Goal: Task Accomplishment & Management: Complete application form

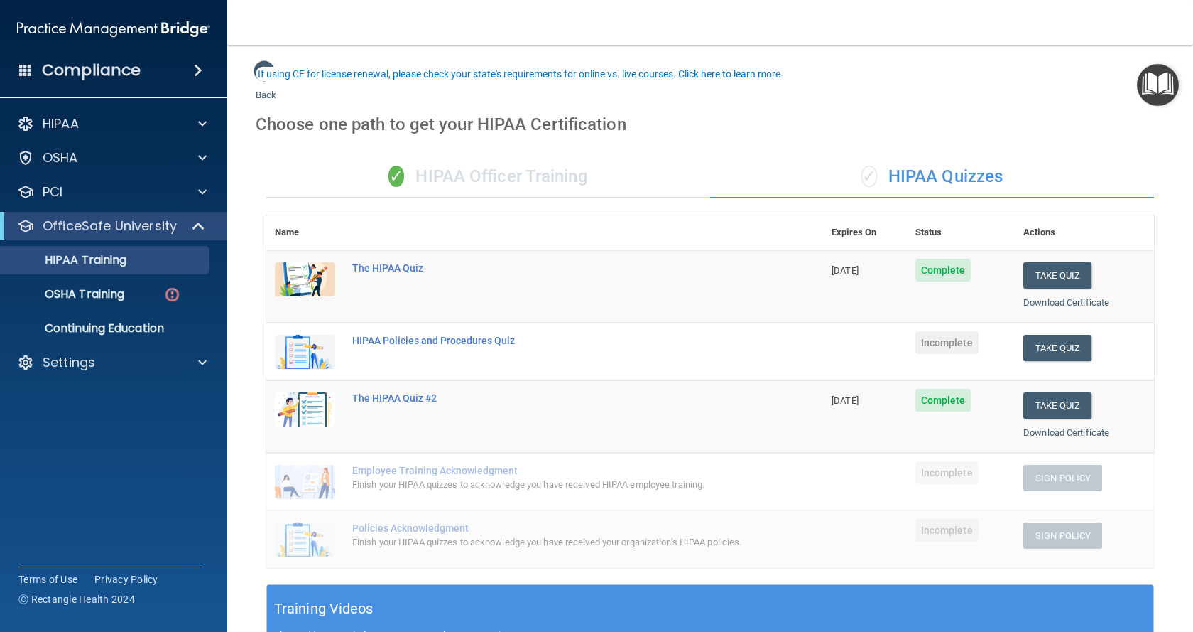
scroll to position [71, 0]
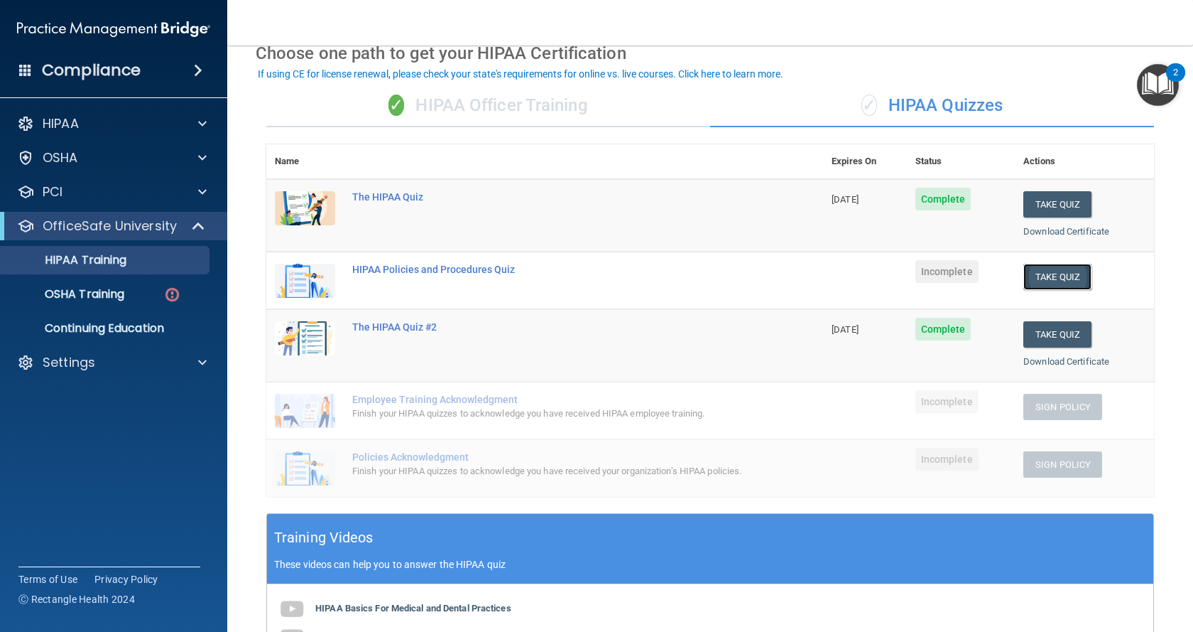
click at [1049, 280] on button "Take Quiz" at bounding box center [1058, 277] width 68 height 26
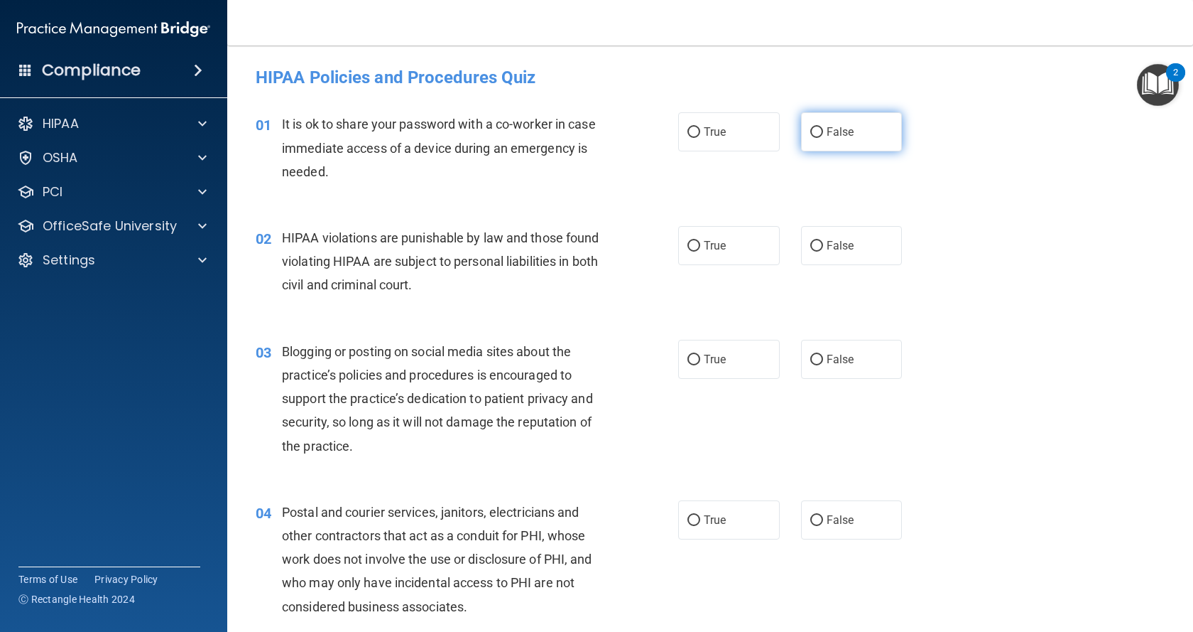
click at [811, 136] on input "False" at bounding box center [817, 132] width 13 height 11
radio input "true"
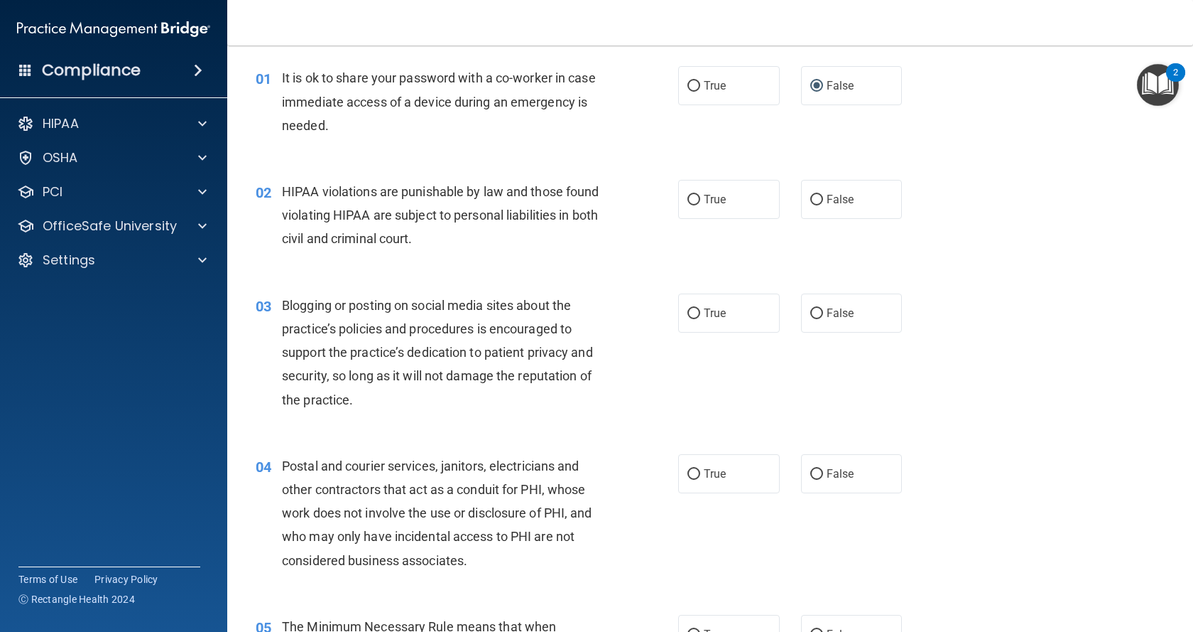
scroll to position [71, 0]
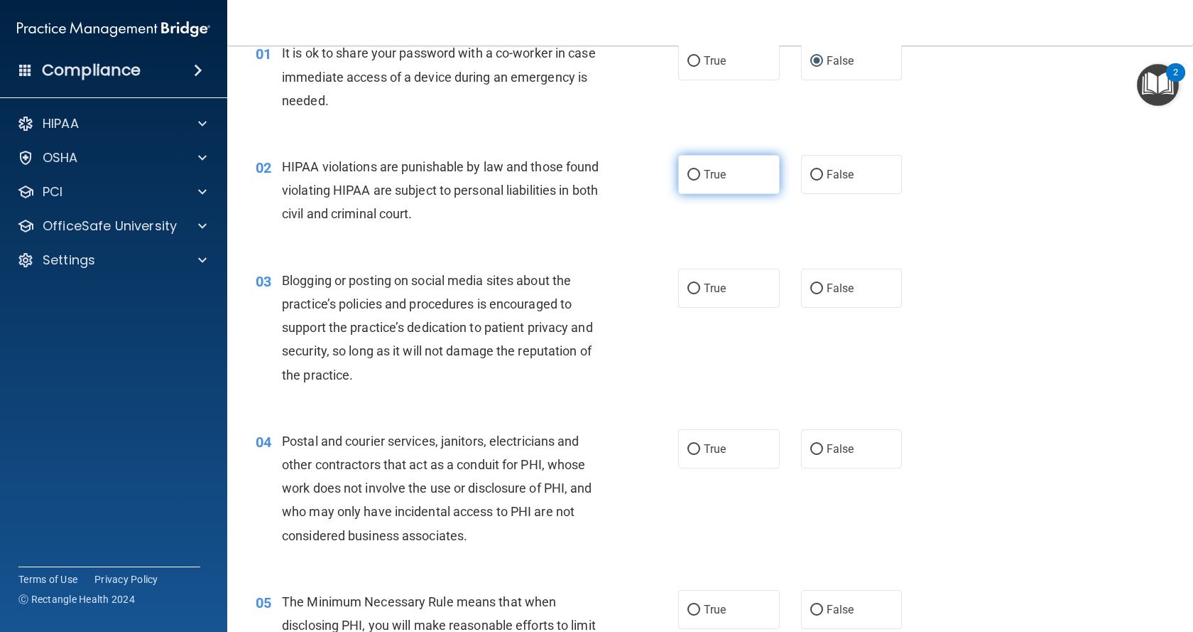
click at [707, 173] on span "True" at bounding box center [715, 174] width 22 height 13
click at [700, 173] on input "True" at bounding box center [694, 175] width 13 height 11
radio input "true"
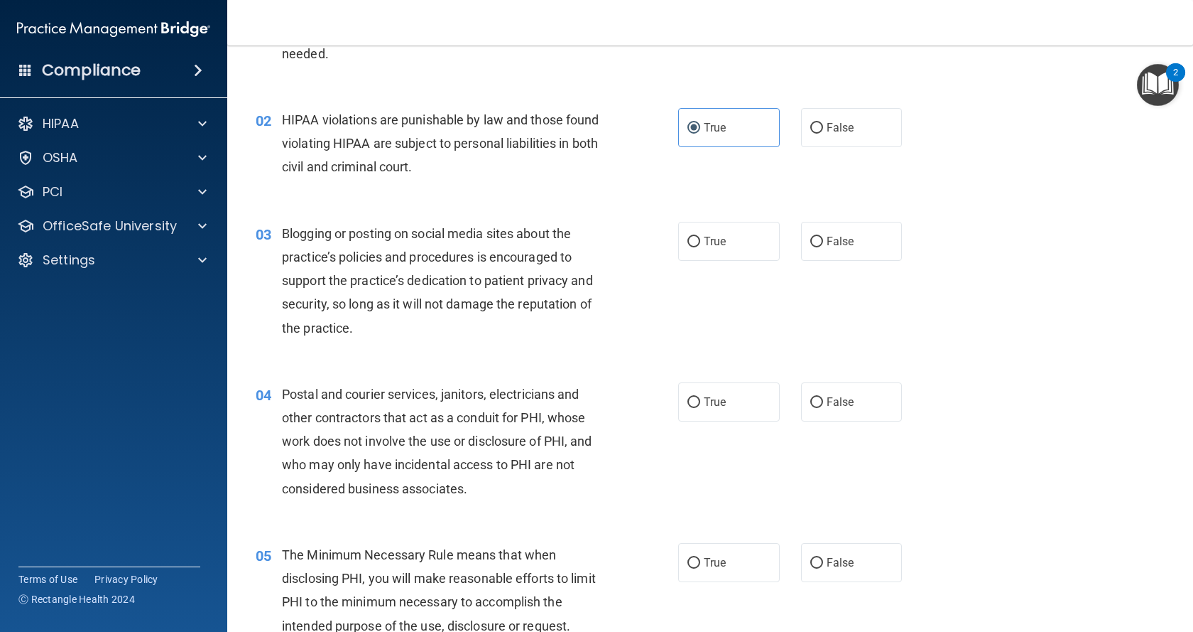
scroll to position [213, 0]
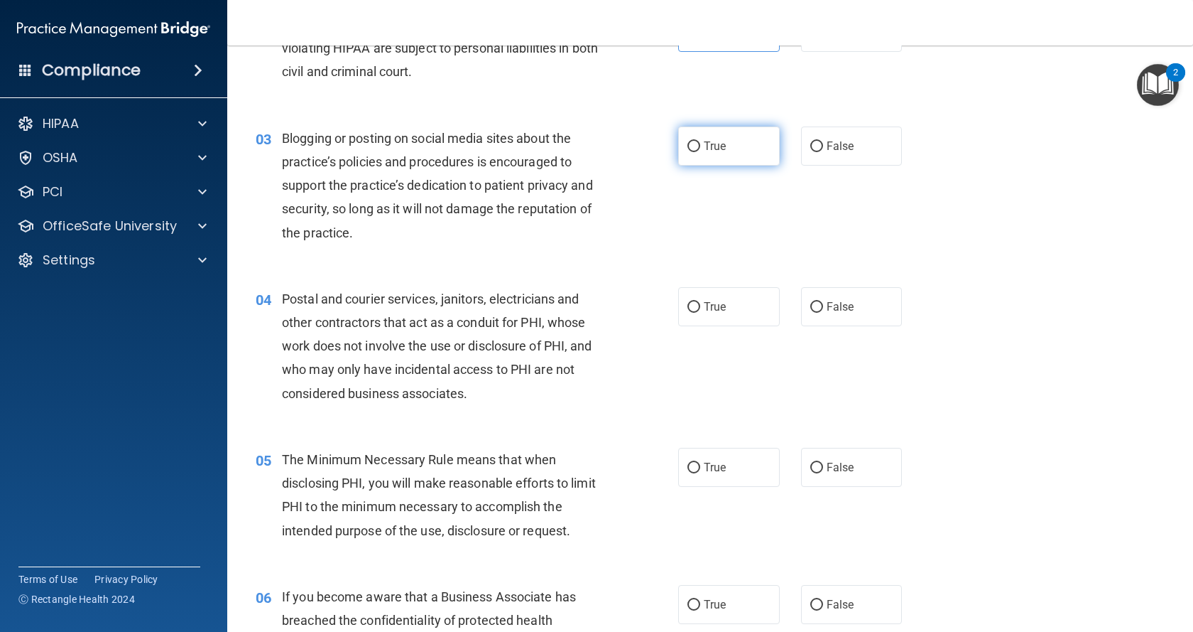
click at [698, 131] on label "True" at bounding box center [729, 145] width 102 height 39
click at [698, 141] on input "True" at bounding box center [694, 146] width 13 height 11
radio input "true"
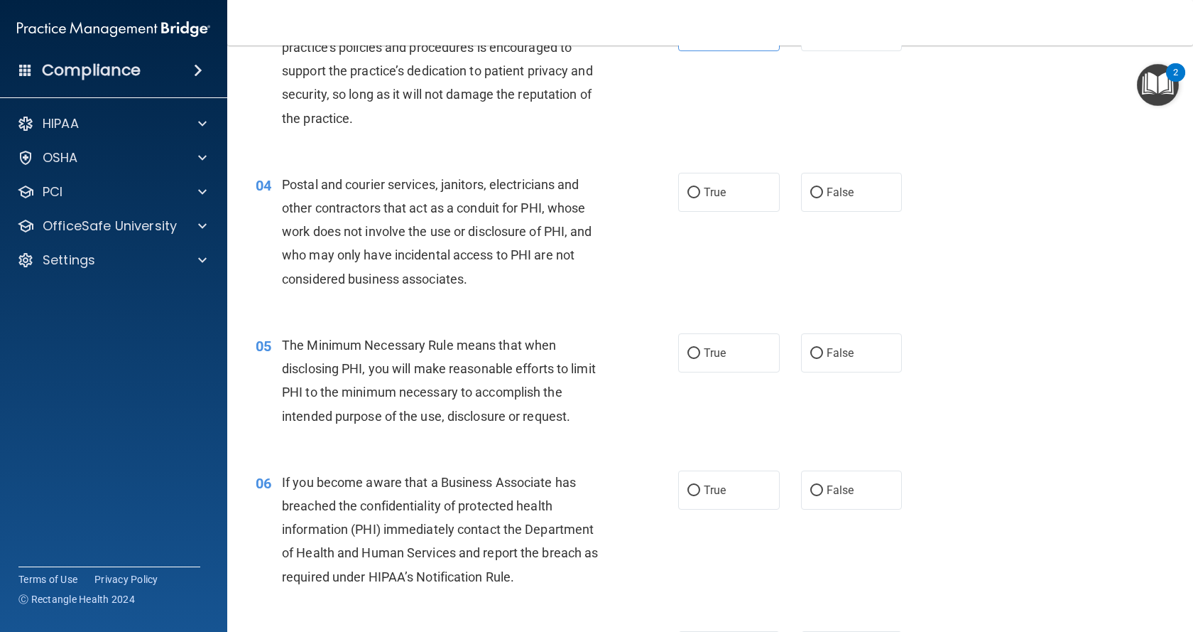
scroll to position [355, 0]
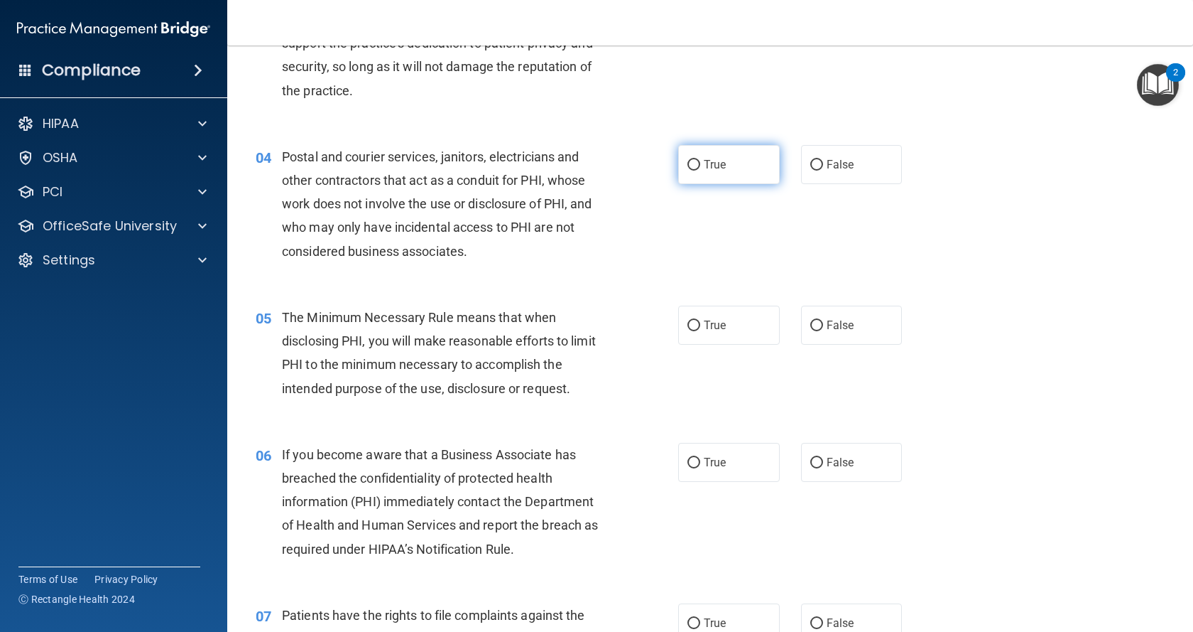
click at [721, 163] on span "True" at bounding box center [715, 164] width 22 height 13
click at [700, 163] on input "True" at bounding box center [694, 165] width 13 height 11
radio input "true"
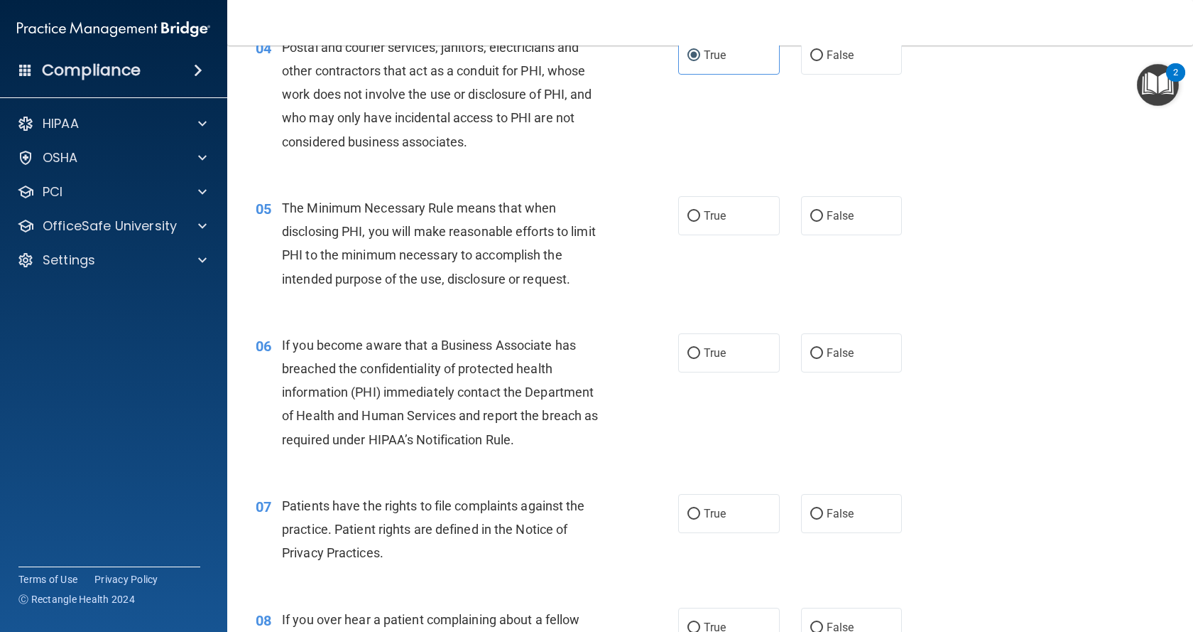
scroll to position [497, 0]
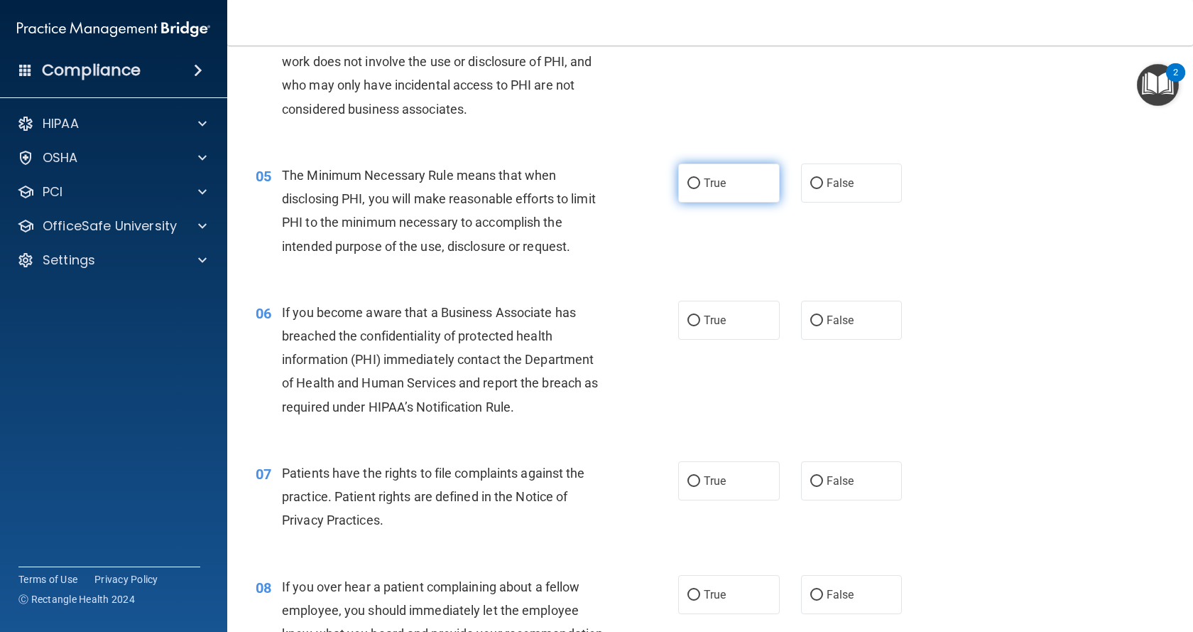
click at [704, 178] on span "True" at bounding box center [715, 182] width 22 height 13
click at [700, 178] on input "True" at bounding box center [694, 183] width 13 height 11
radio input "true"
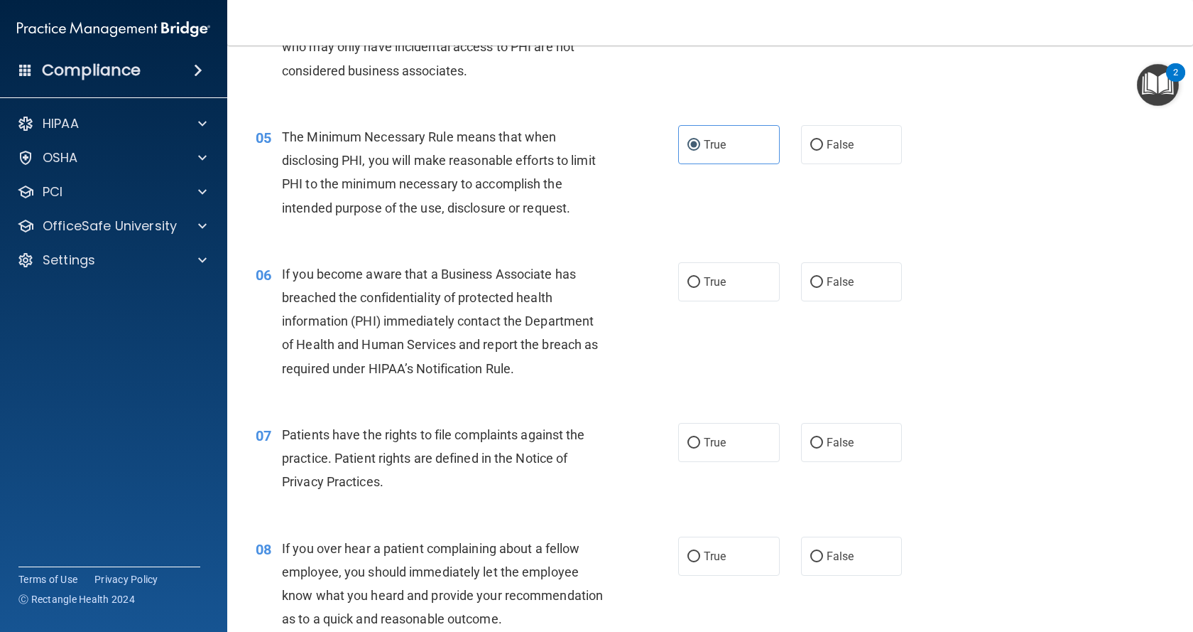
scroll to position [639, 0]
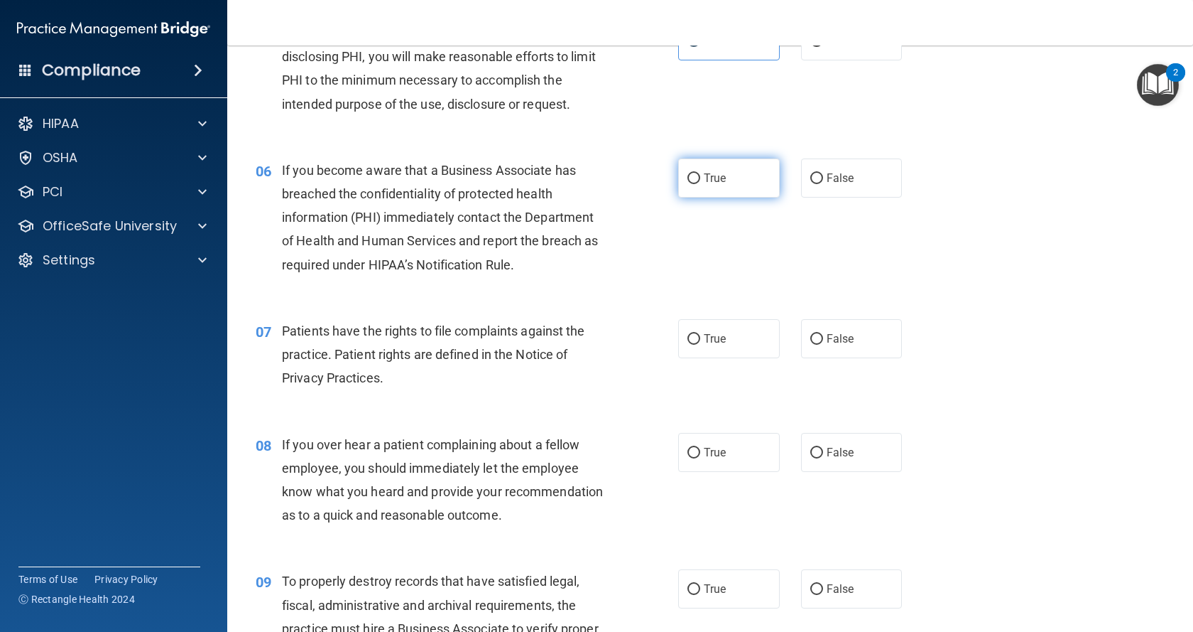
click at [715, 180] on span "True" at bounding box center [715, 177] width 22 height 13
click at [700, 180] on input "True" at bounding box center [694, 178] width 13 height 11
radio input "true"
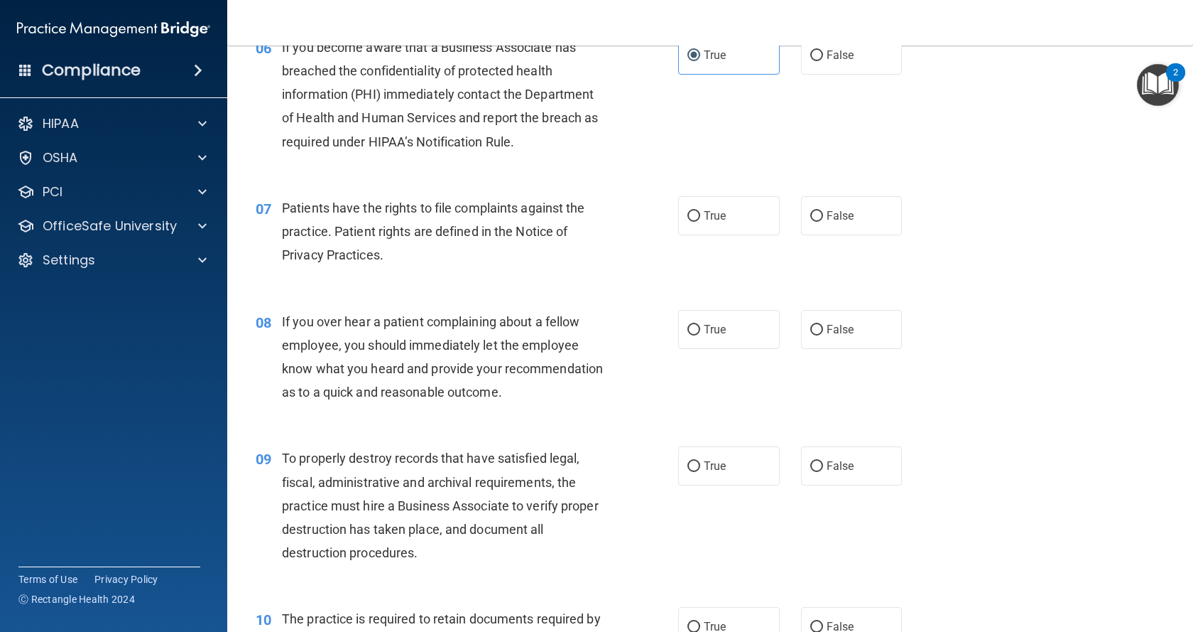
scroll to position [781, 0]
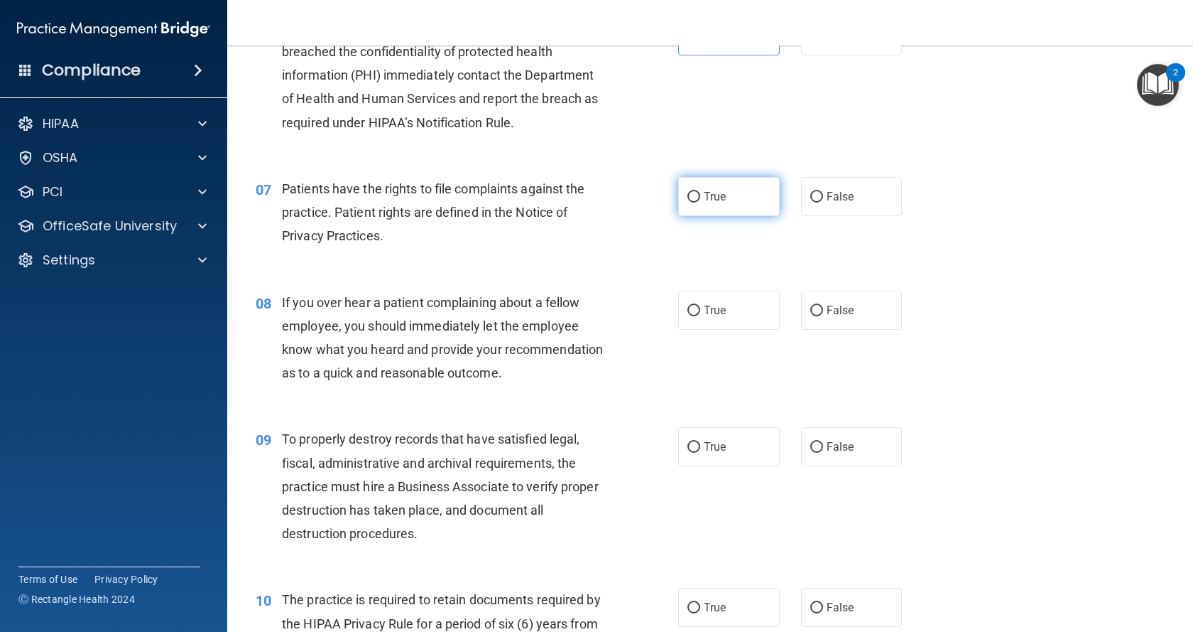
click at [710, 210] on label "True" at bounding box center [729, 196] width 102 height 39
click at [700, 202] on input "True" at bounding box center [694, 197] width 13 height 11
radio input "true"
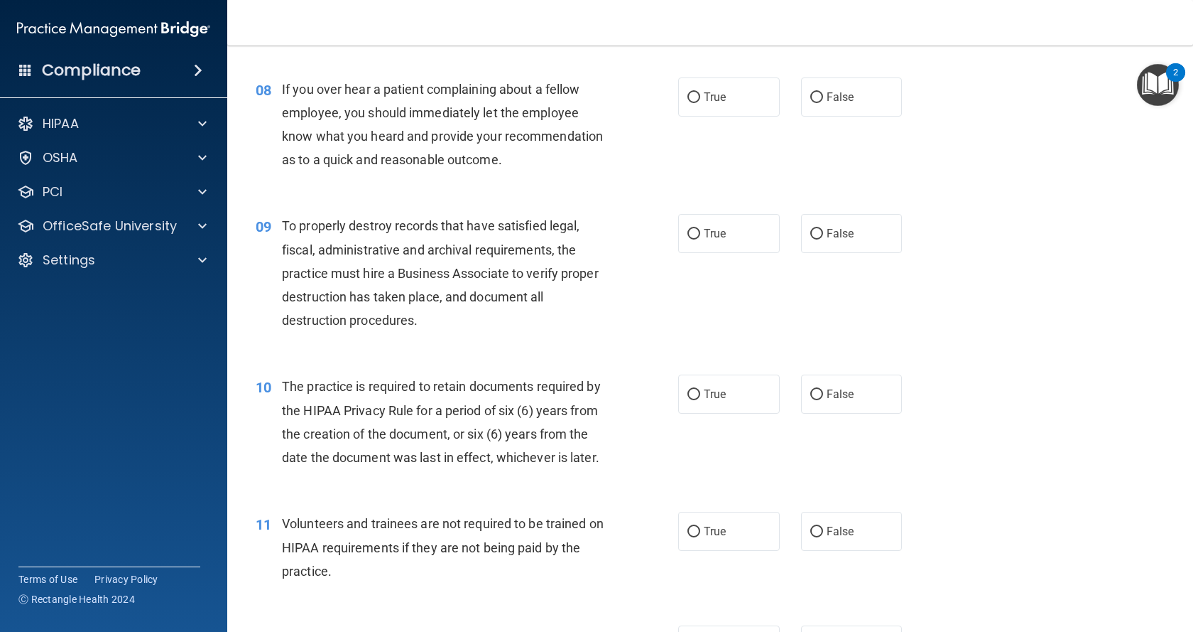
scroll to position [923, 0]
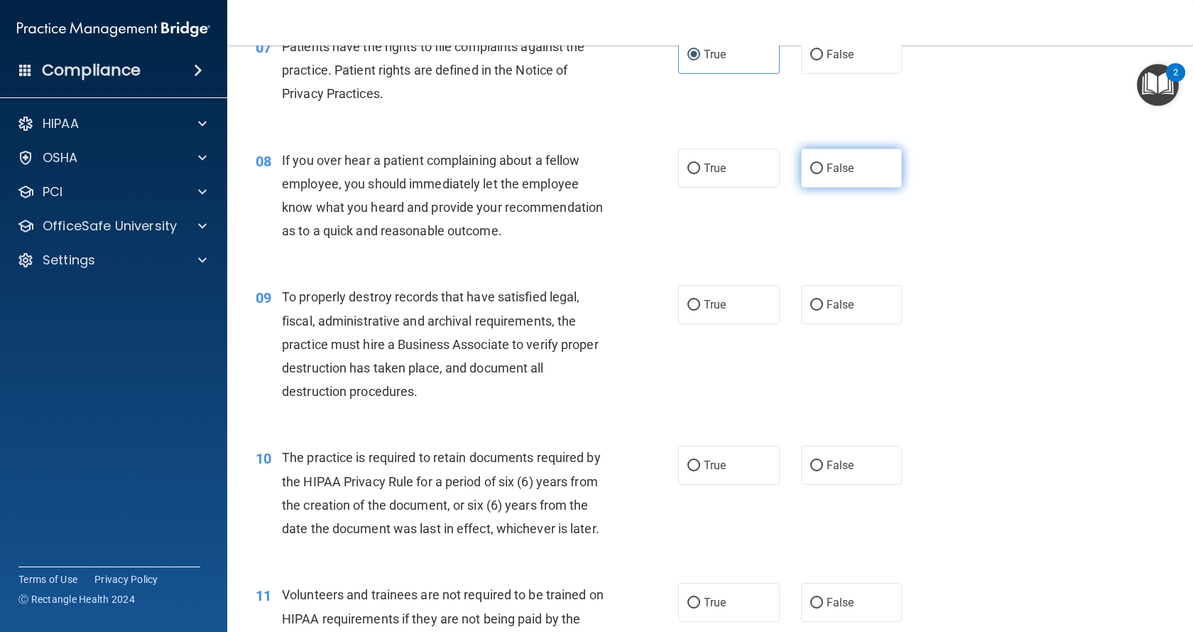
click at [817, 172] on label "False" at bounding box center [852, 167] width 102 height 39
click at [817, 172] on input "False" at bounding box center [817, 168] width 13 height 11
radio input "true"
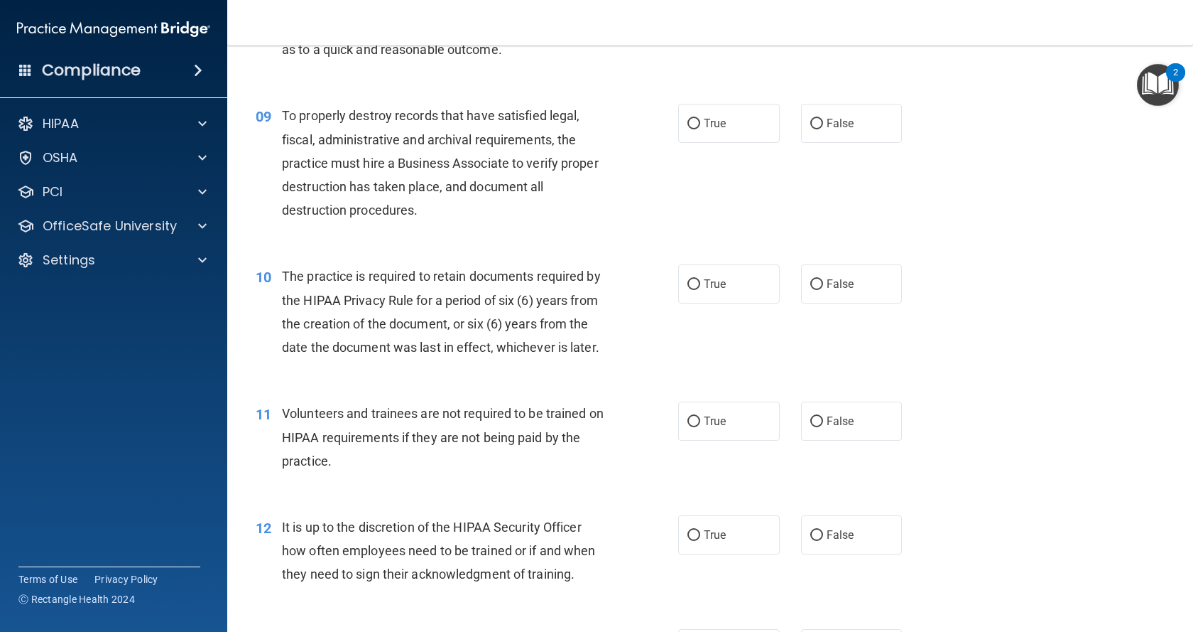
scroll to position [1137, 0]
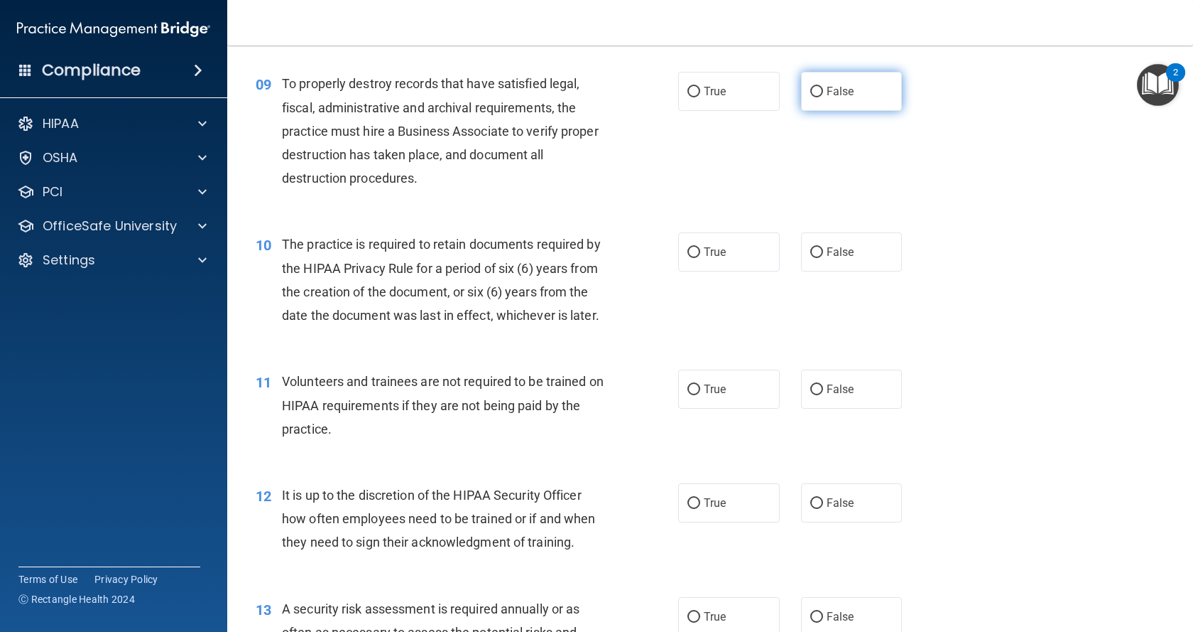
click at [841, 98] on span "False" at bounding box center [841, 91] width 28 height 13
click at [823, 97] on input "False" at bounding box center [817, 92] width 13 height 11
radio input "true"
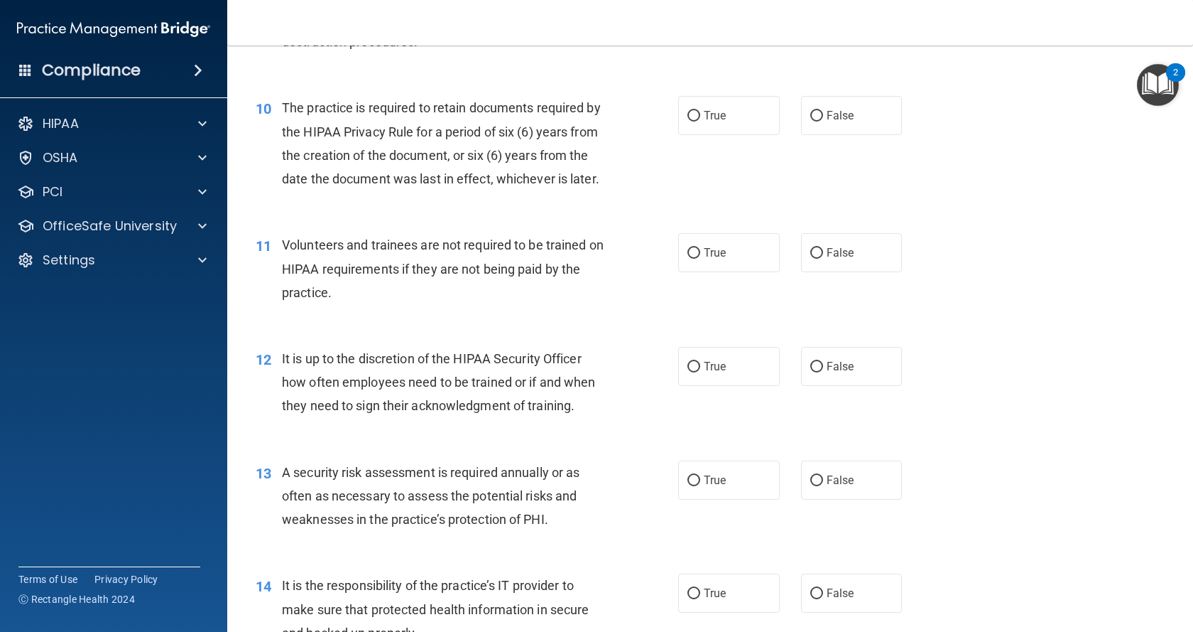
scroll to position [1279, 0]
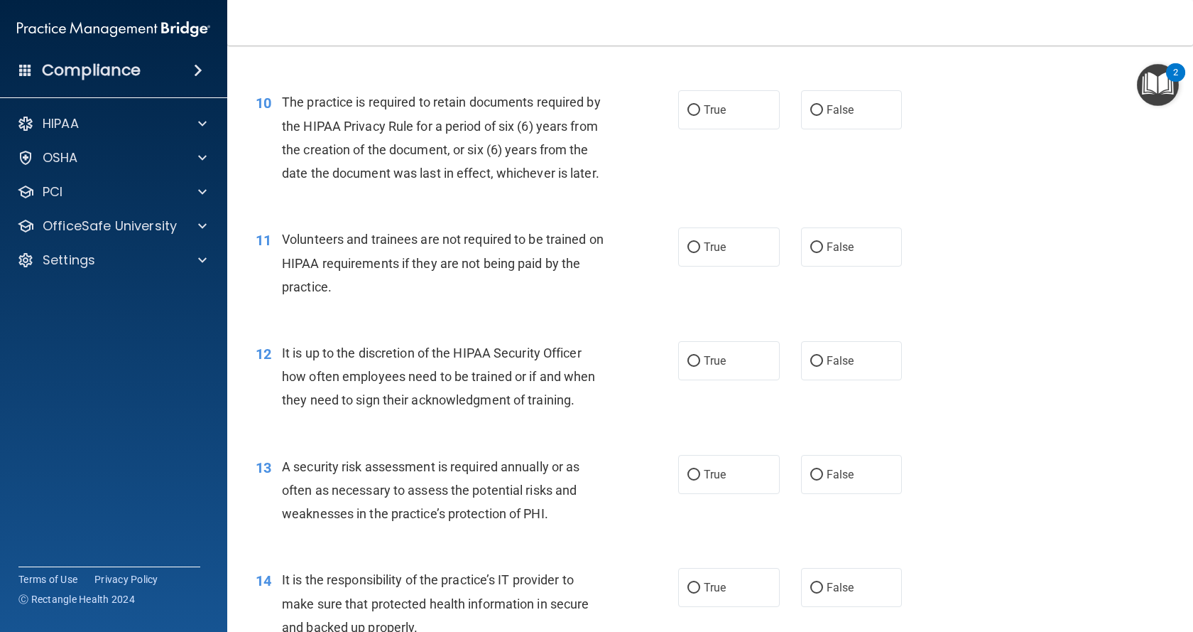
click at [660, 136] on div "10 The practice is required to retain documents required by the HIPAA Privacy R…" at bounding box center [466, 141] width 465 height 102
click at [715, 117] on span "True" at bounding box center [715, 109] width 22 height 13
click at [700, 116] on input "True" at bounding box center [694, 110] width 13 height 11
radio input "true"
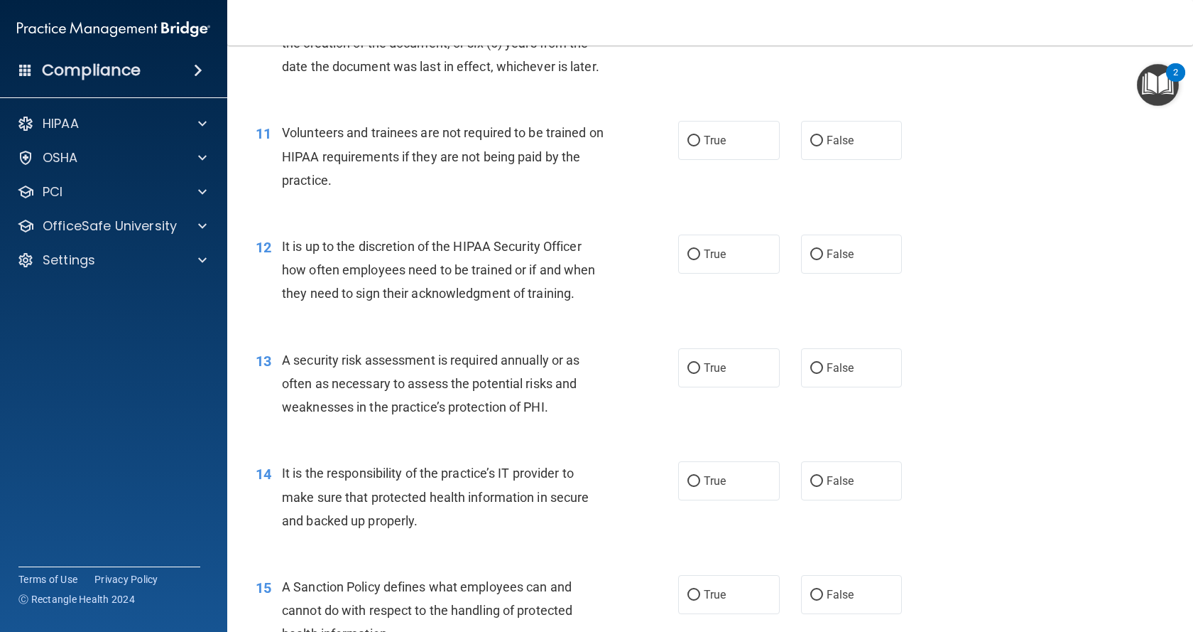
scroll to position [1421, 0]
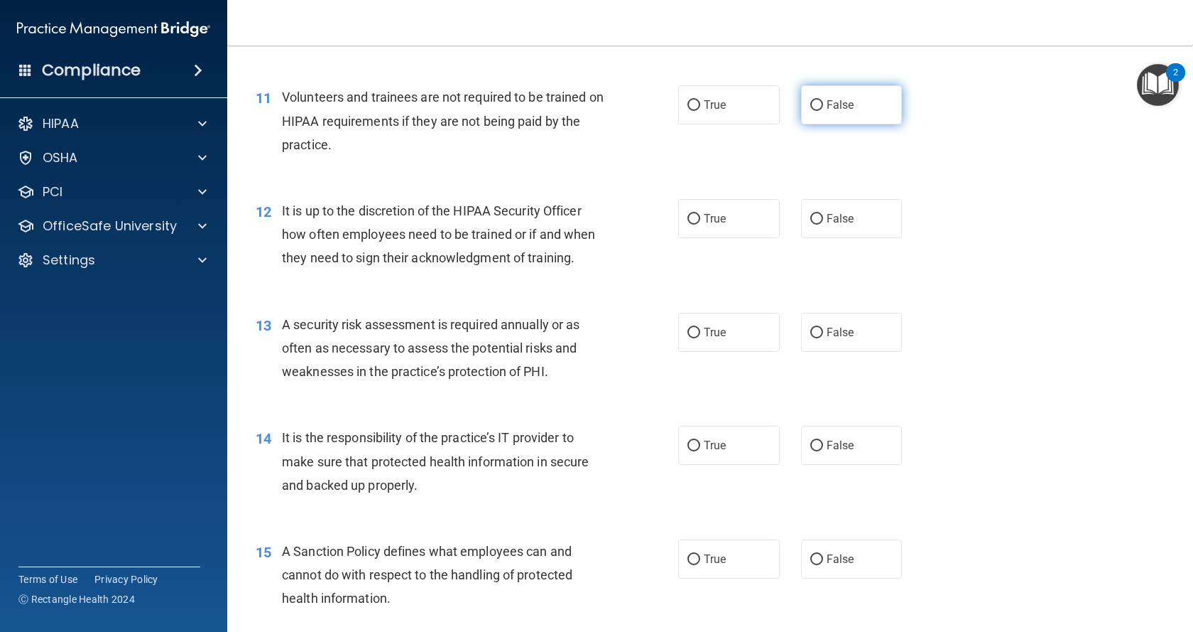
click at [835, 112] on span "False" at bounding box center [841, 104] width 28 height 13
click at [823, 111] on input "False" at bounding box center [817, 105] width 13 height 11
radio input "true"
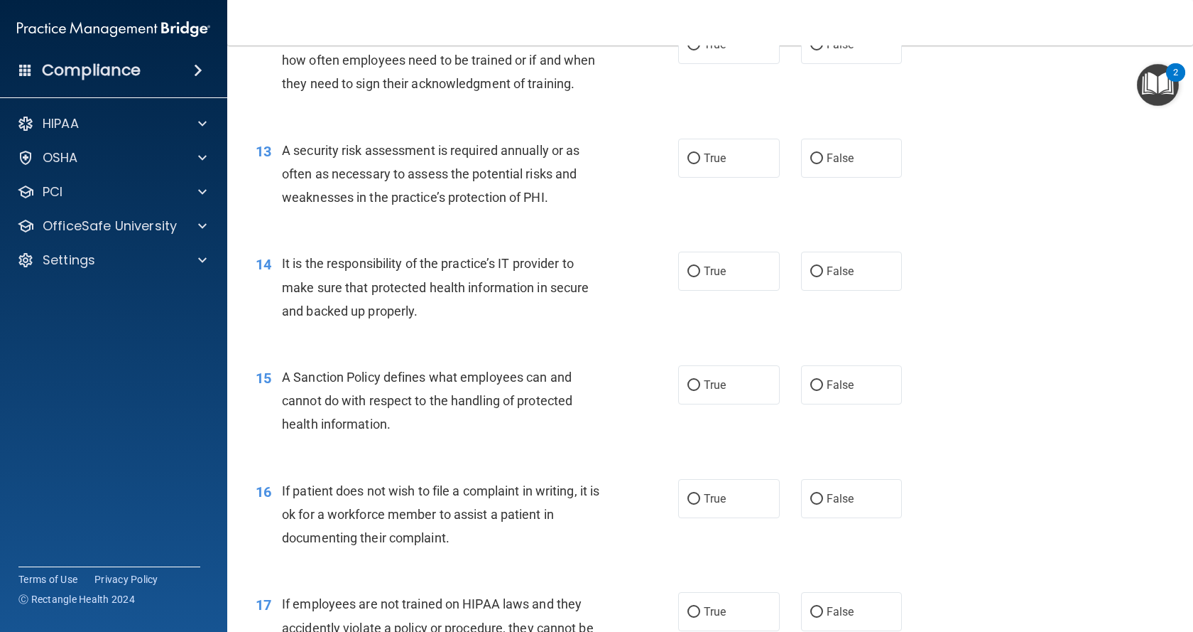
scroll to position [1563, 0]
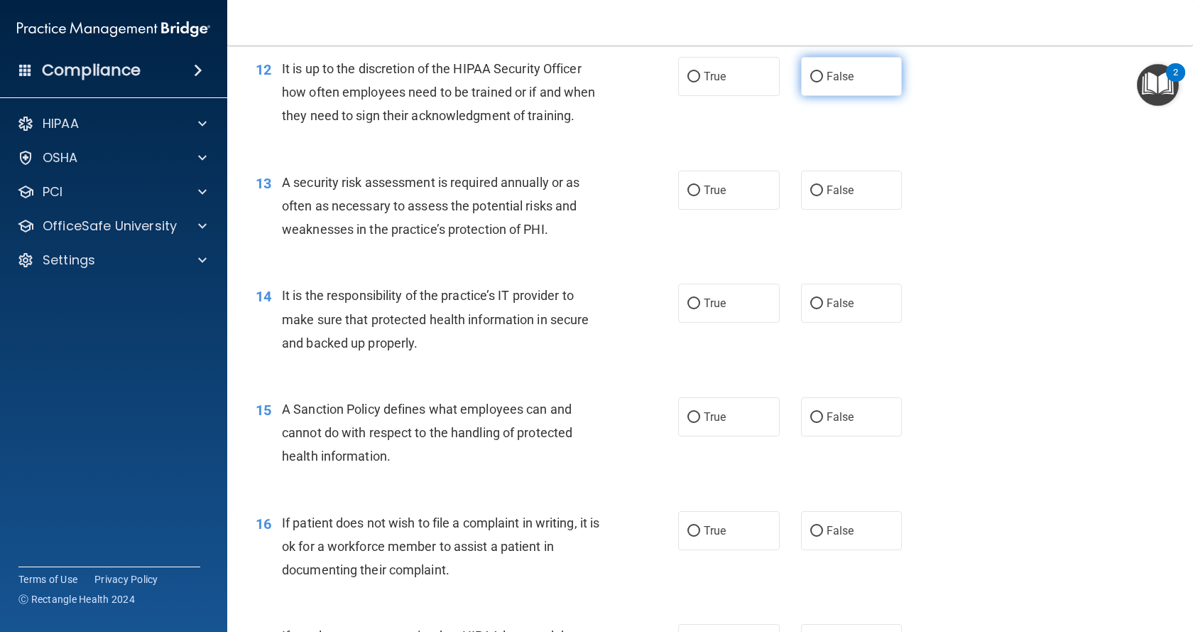
click at [867, 96] on label "False" at bounding box center [852, 76] width 102 height 39
click at [823, 82] on input "False" at bounding box center [817, 77] width 13 height 11
radio input "true"
drag, startPoint x: 931, startPoint y: 428, endPoint x: 599, endPoint y: 210, distance: 397.0
click at [600, 212] on div "13 A security risk assessment is required annually or as often as necessary to …" at bounding box center [710, 210] width 931 height 114
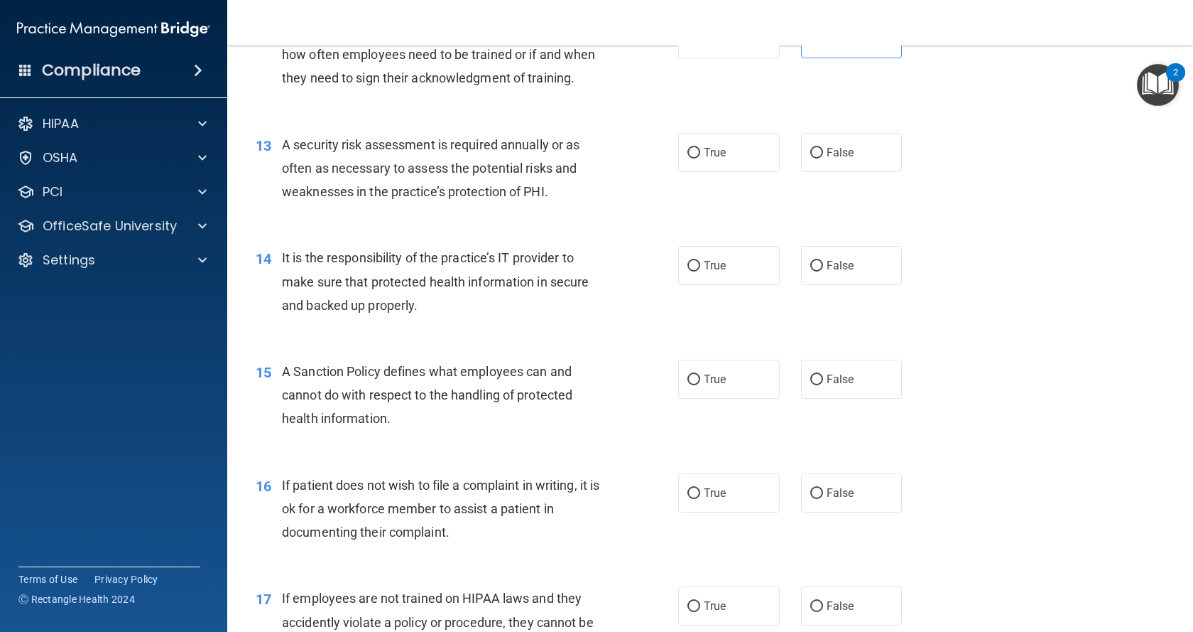
scroll to position [1634, 0]
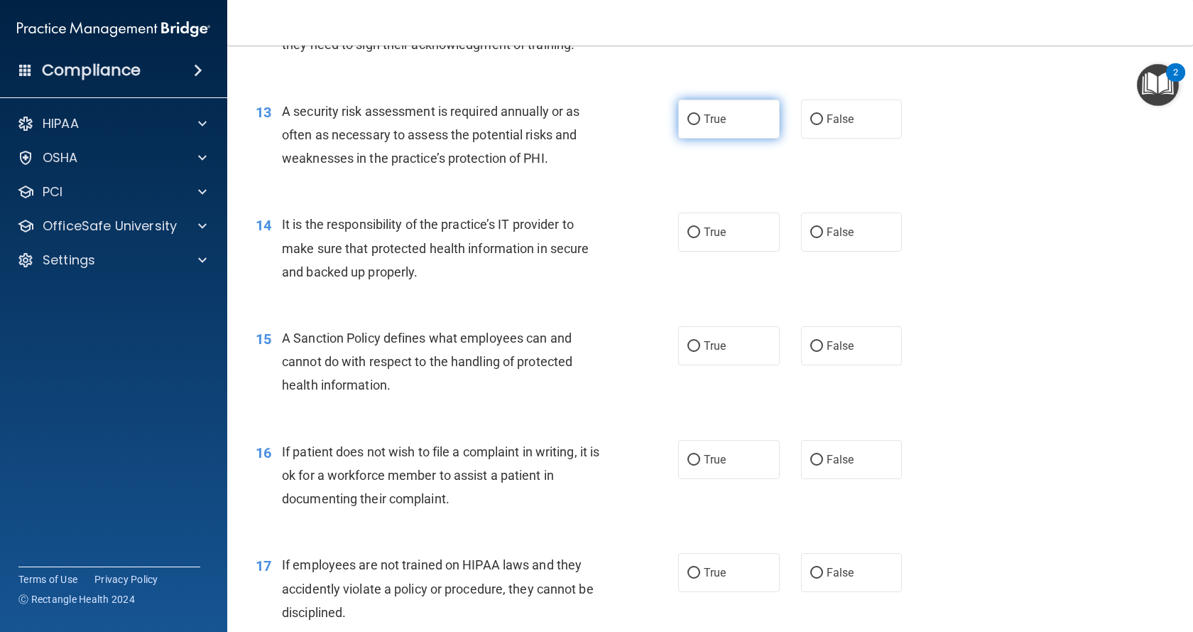
click at [720, 139] on label "True" at bounding box center [729, 118] width 102 height 39
click at [700, 125] on input "True" at bounding box center [694, 119] width 13 height 11
radio input "true"
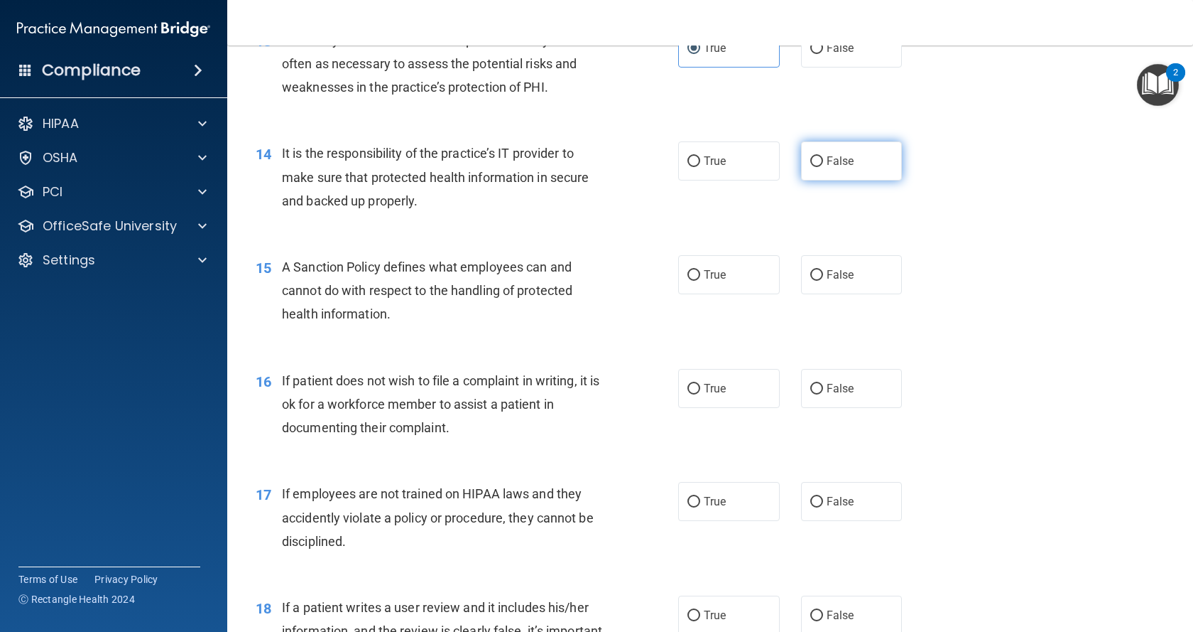
click at [840, 168] on span "False" at bounding box center [841, 160] width 28 height 13
click at [823, 167] on input "False" at bounding box center [817, 161] width 13 height 11
radio input "true"
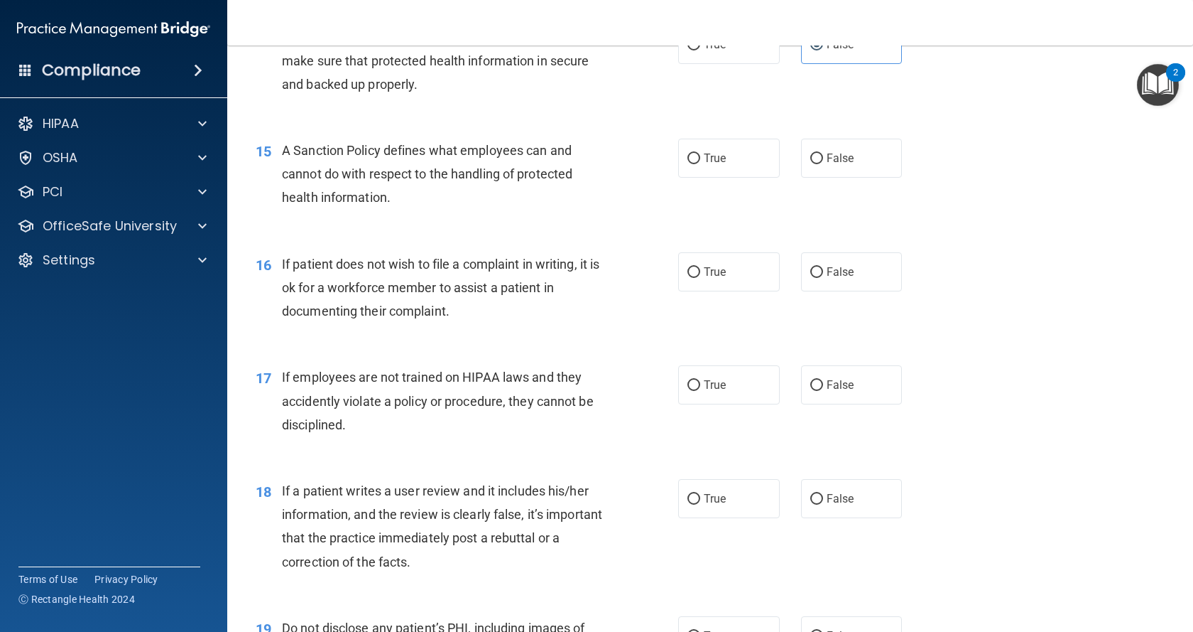
scroll to position [1847, 0]
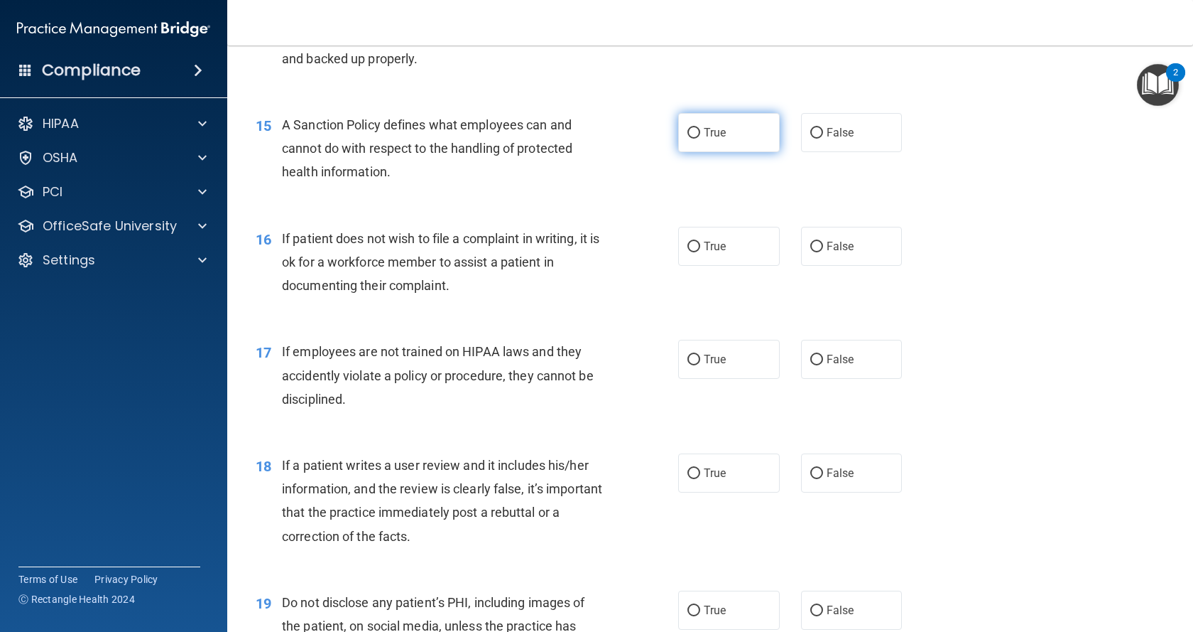
click at [688, 139] on input "True" at bounding box center [694, 133] width 13 height 11
radio input "true"
click at [811, 139] on input "False" at bounding box center [817, 133] width 13 height 11
radio input "true"
radio input "false"
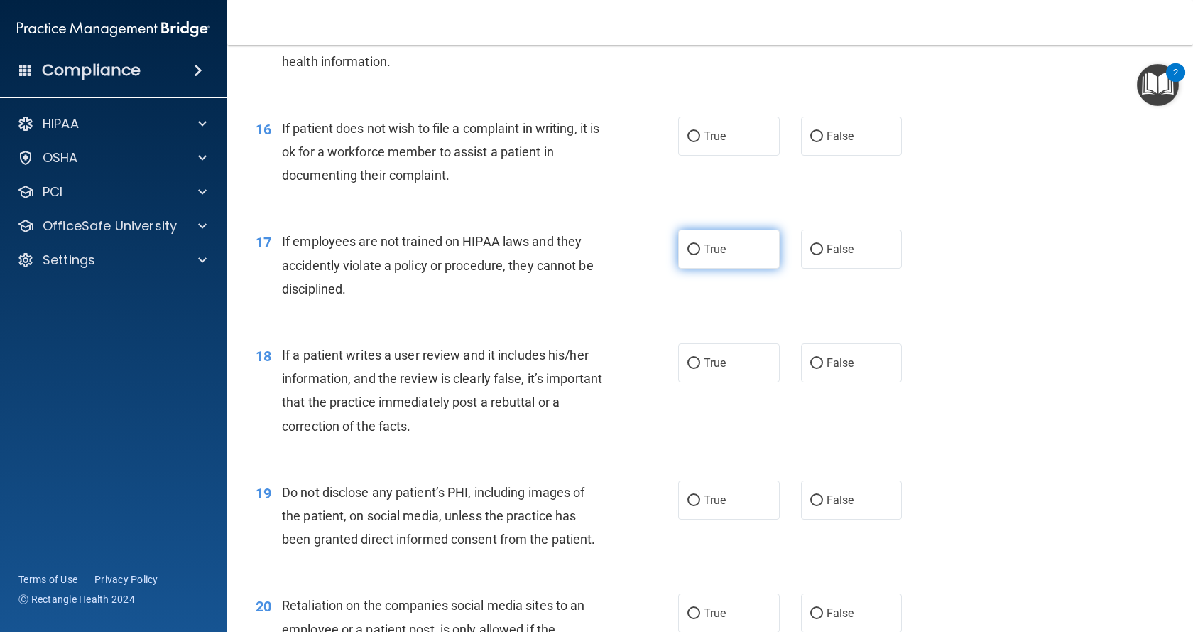
scroll to position [1989, 0]
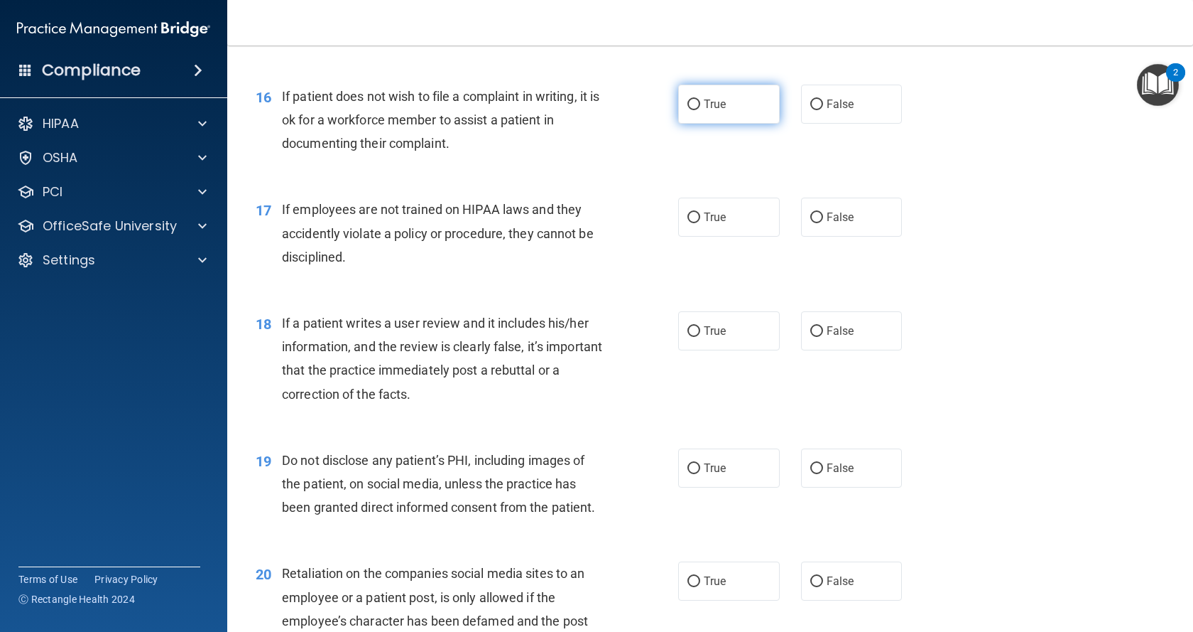
click at [713, 124] on label "True" at bounding box center [729, 104] width 102 height 39
click at [700, 110] on input "True" at bounding box center [694, 104] width 13 height 11
radio input "true"
click at [827, 224] on span "False" at bounding box center [841, 216] width 28 height 13
click at [823, 223] on input "False" at bounding box center [817, 217] width 13 height 11
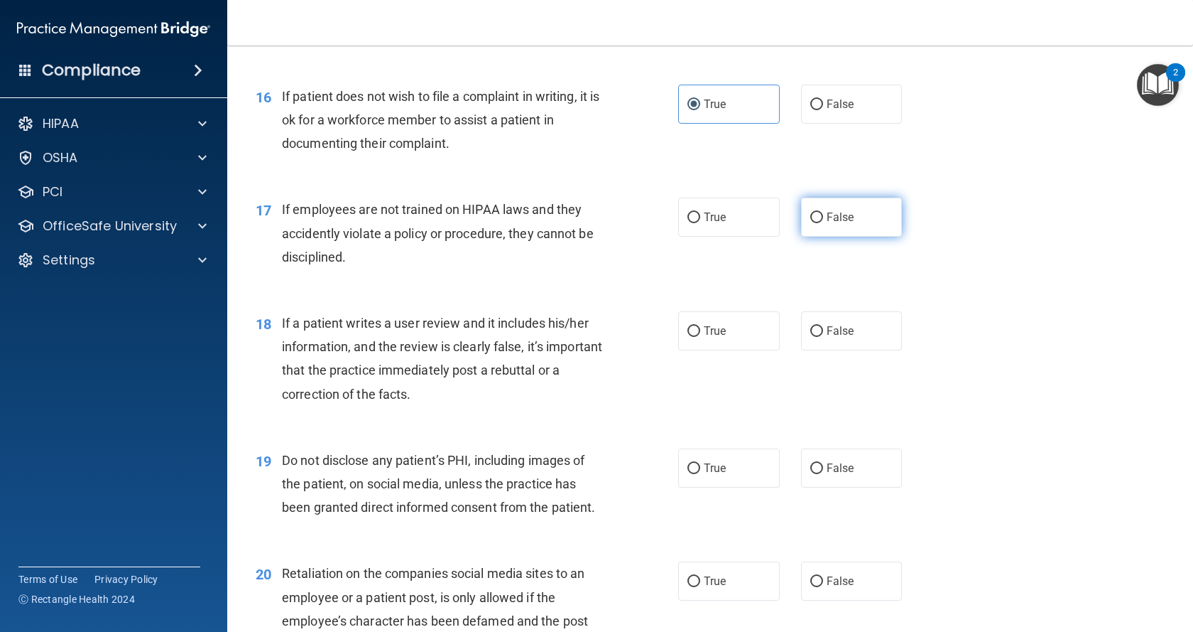
radio input "true"
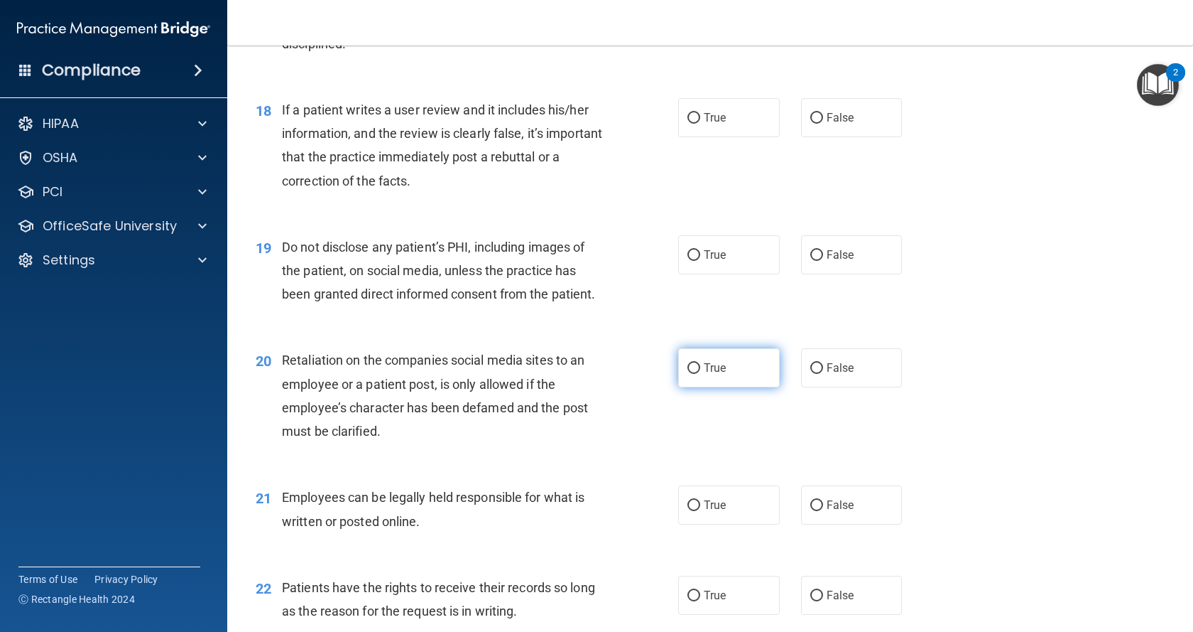
scroll to position [2273, 0]
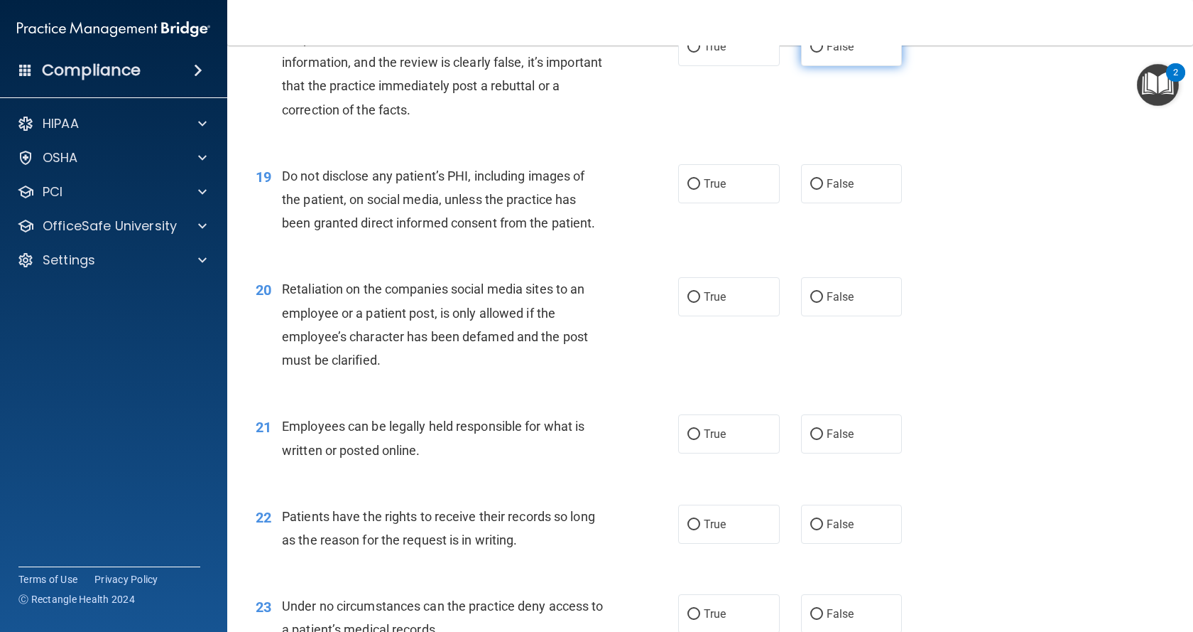
click at [880, 66] on label "False" at bounding box center [852, 46] width 102 height 39
click at [823, 53] on input "False" at bounding box center [817, 47] width 13 height 11
radio input "true"
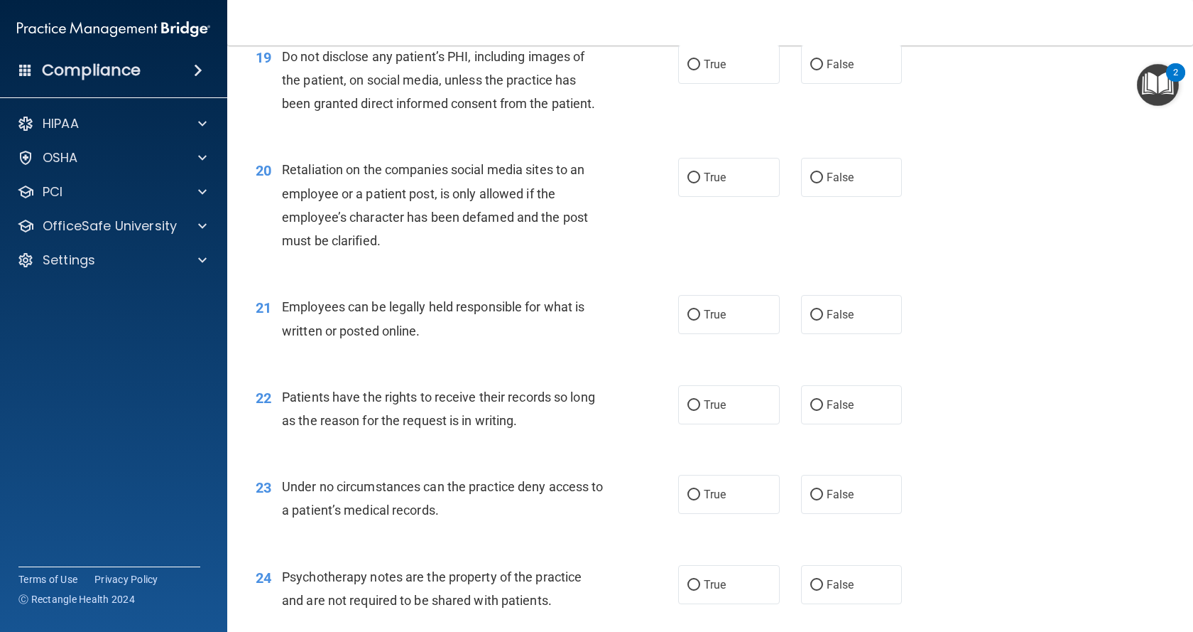
scroll to position [2415, 0]
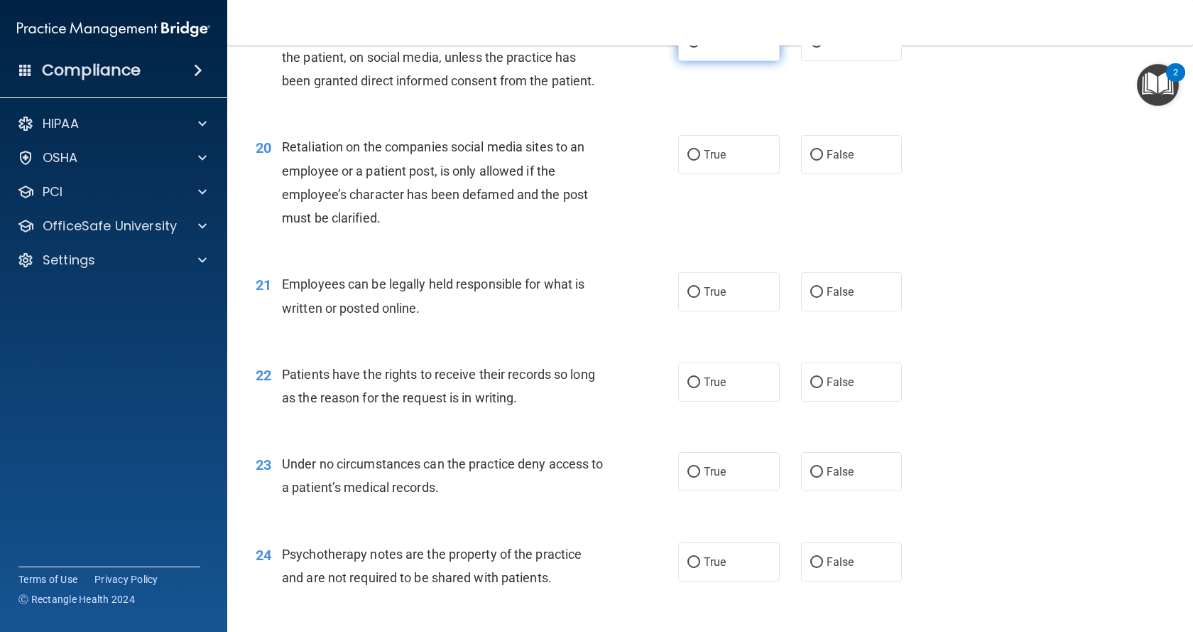
click at [747, 61] on label "True" at bounding box center [729, 41] width 102 height 39
click at [700, 48] on input "True" at bounding box center [694, 42] width 13 height 11
radio input "true"
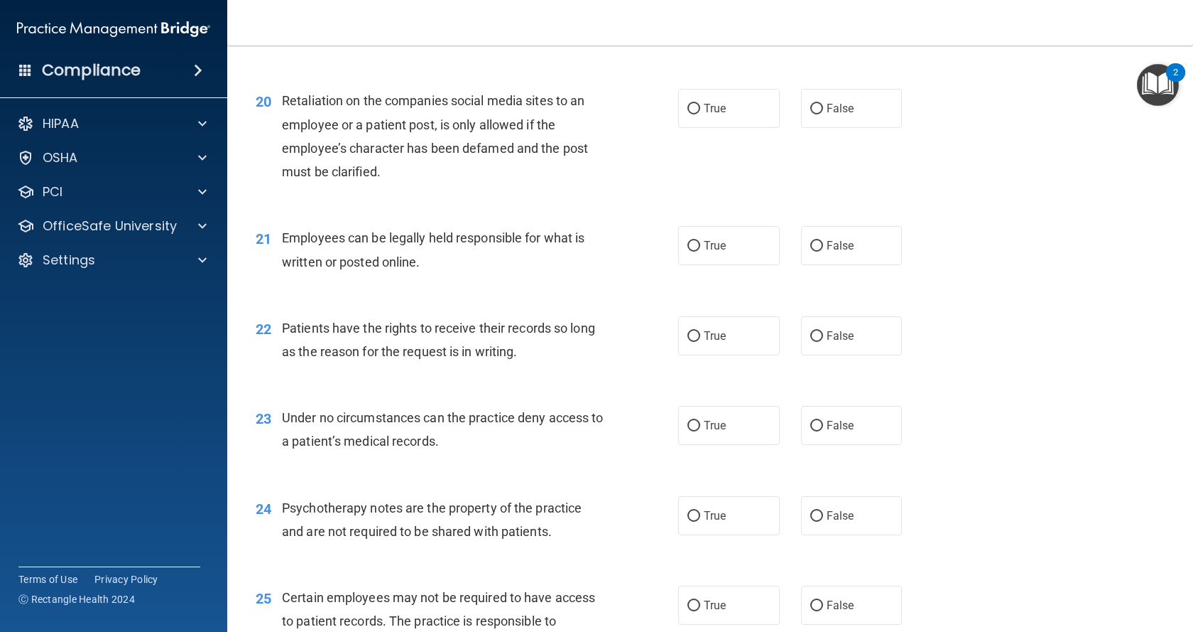
scroll to position [2486, 0]
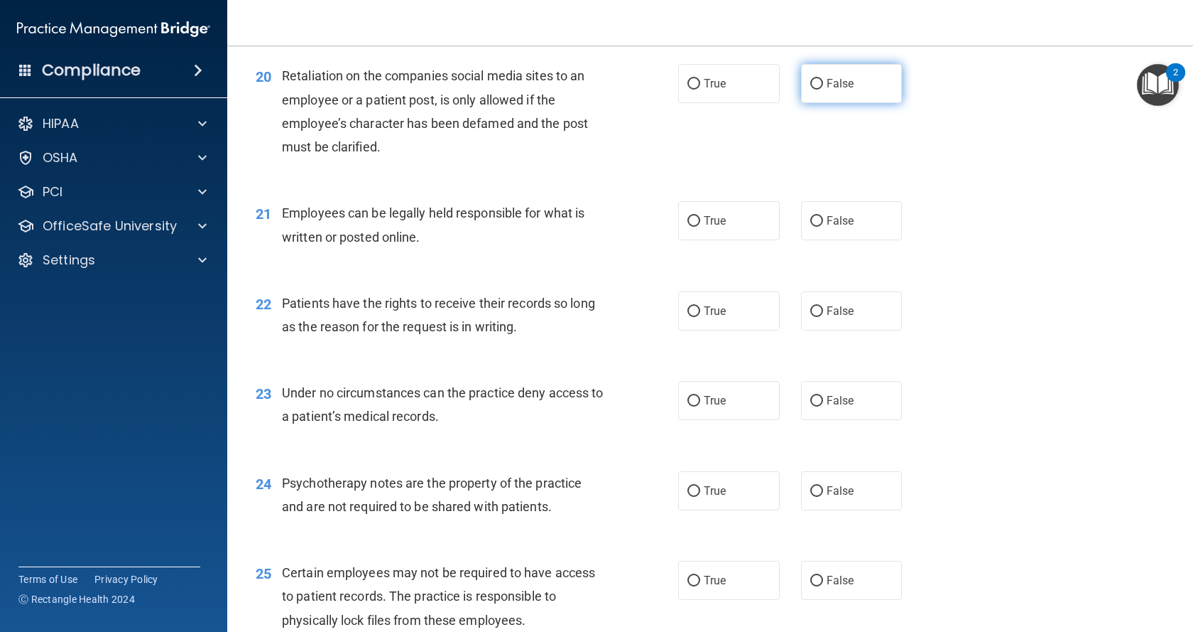
click at [834, 90] on span "False" at bounding box center [841, 83] width 28 height 13
click at [823, 90] on input "False" at bounding box center [817, 84] width 13 height 11
radio input "true"
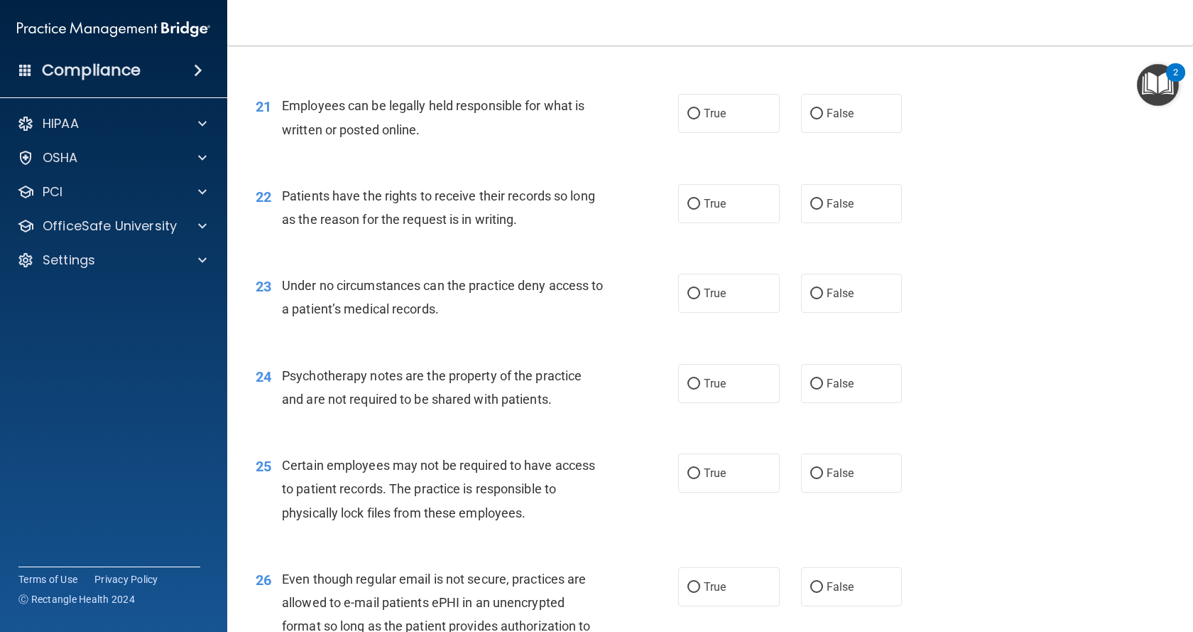
scroll to position [2628, 0]
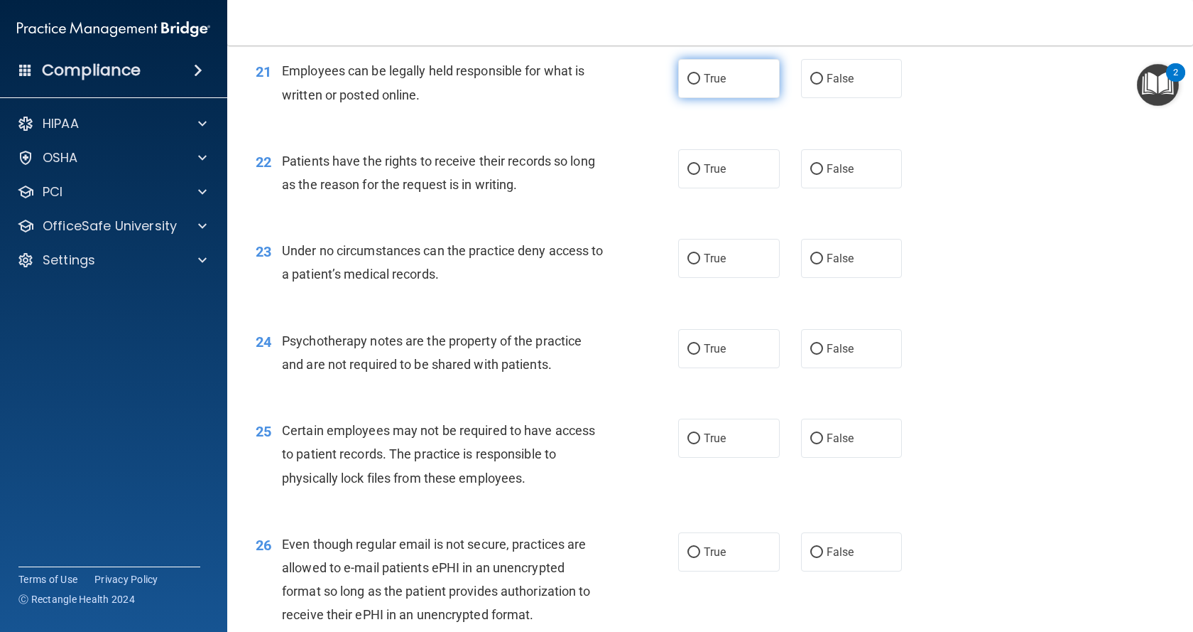
click at [752, 98] on label "True" at bounding box center [729, 78] width 102 height 39
click at [700, 85] on input "True" at bounding box center [694, 79] width 13 height 11
radio input "true"
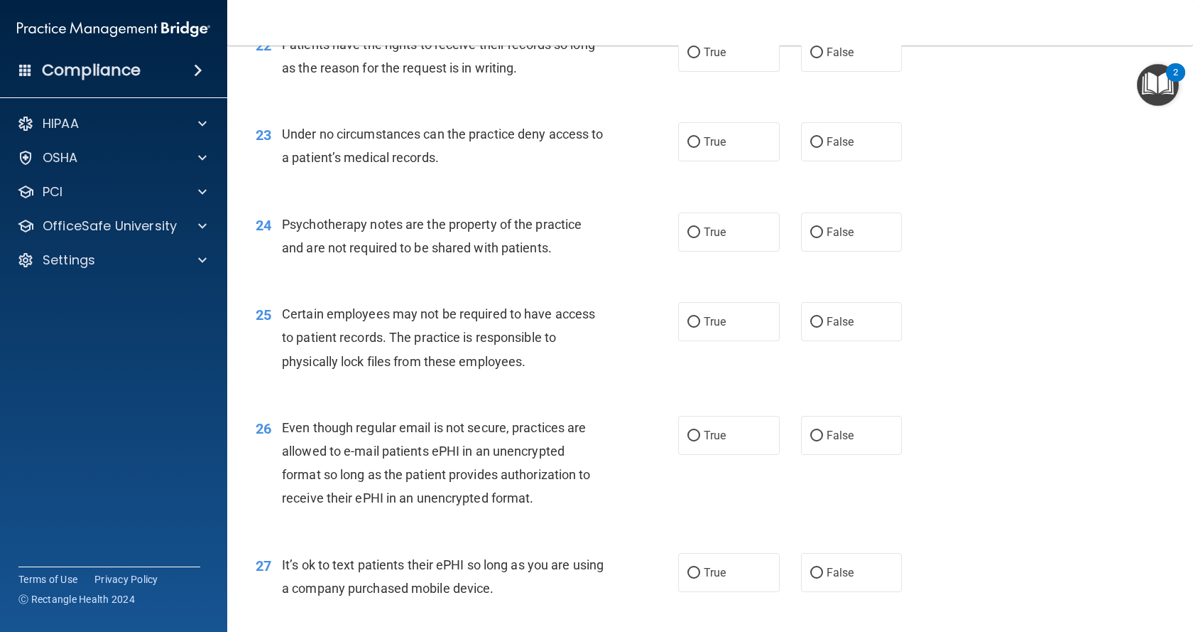
scroll to position [2770, 0]
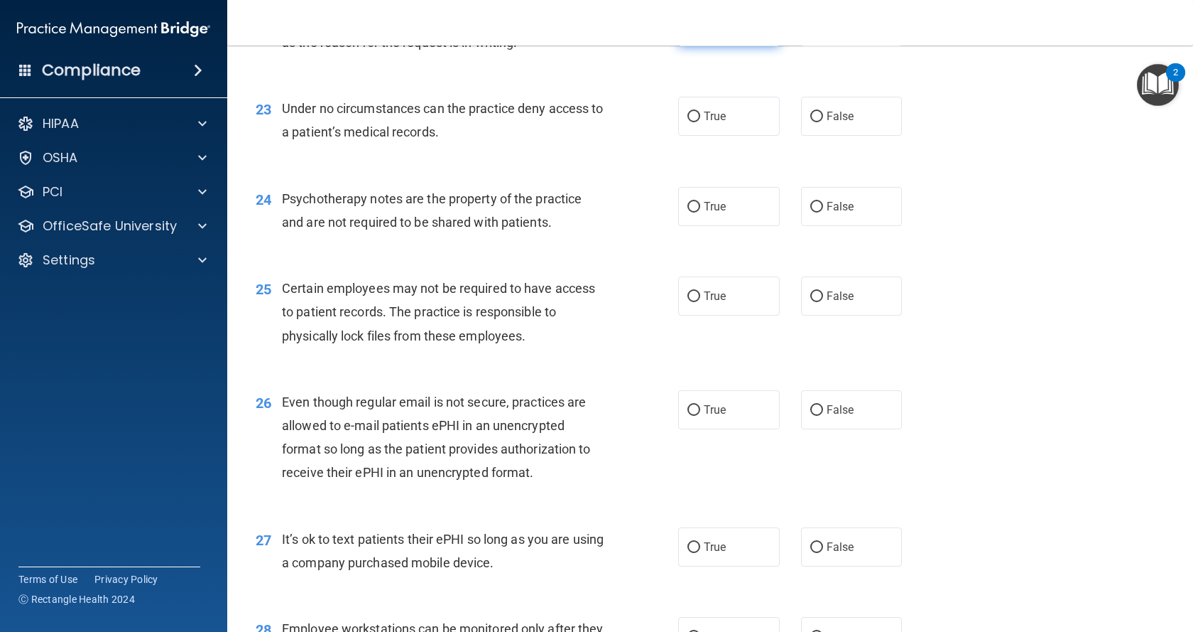
click at [745, 46] on label "True" at bounding box center [729, 26] width 102 height 39
click at [700, 33] on input "True" at bounding box center [694, 27] width 13 height 11
radio input "true"
click at [744, 168] on div "23 Under no circumstances can the practice deny access to a patient’s medical r…" at bounding box center [710, 124] width 931 height 90
click at [746, 136] on label "True" at bounding box center [729, 116] width 102 height 39
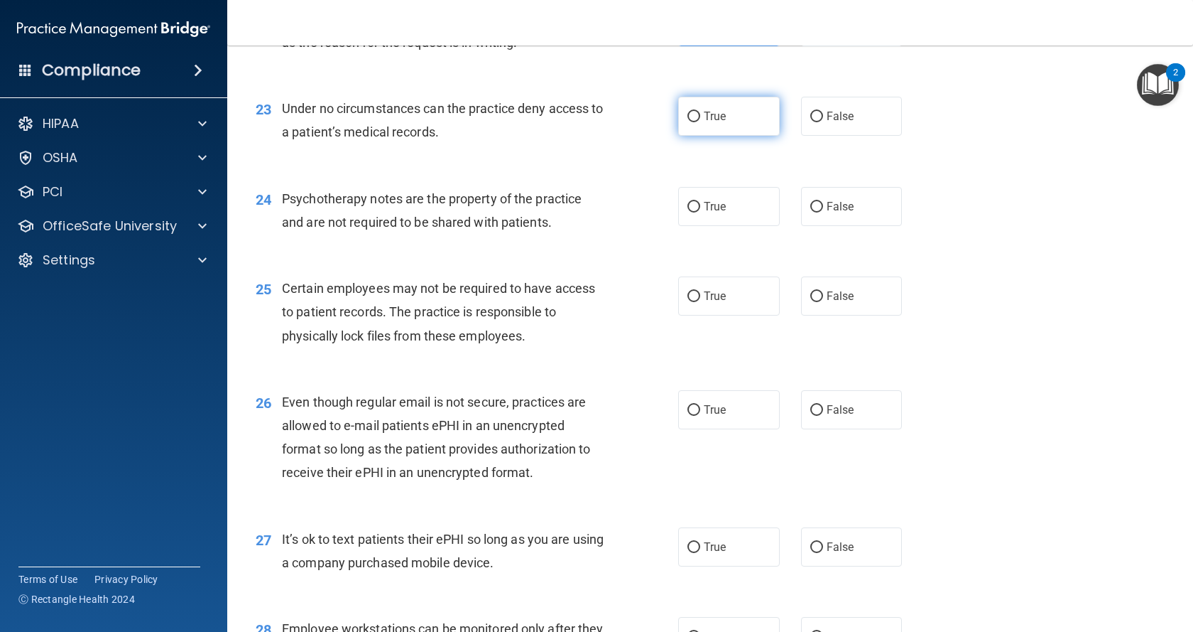
click at [700, 122] on input "True" at bounding box center [694, 117] width 13 height 11
radio input "true"
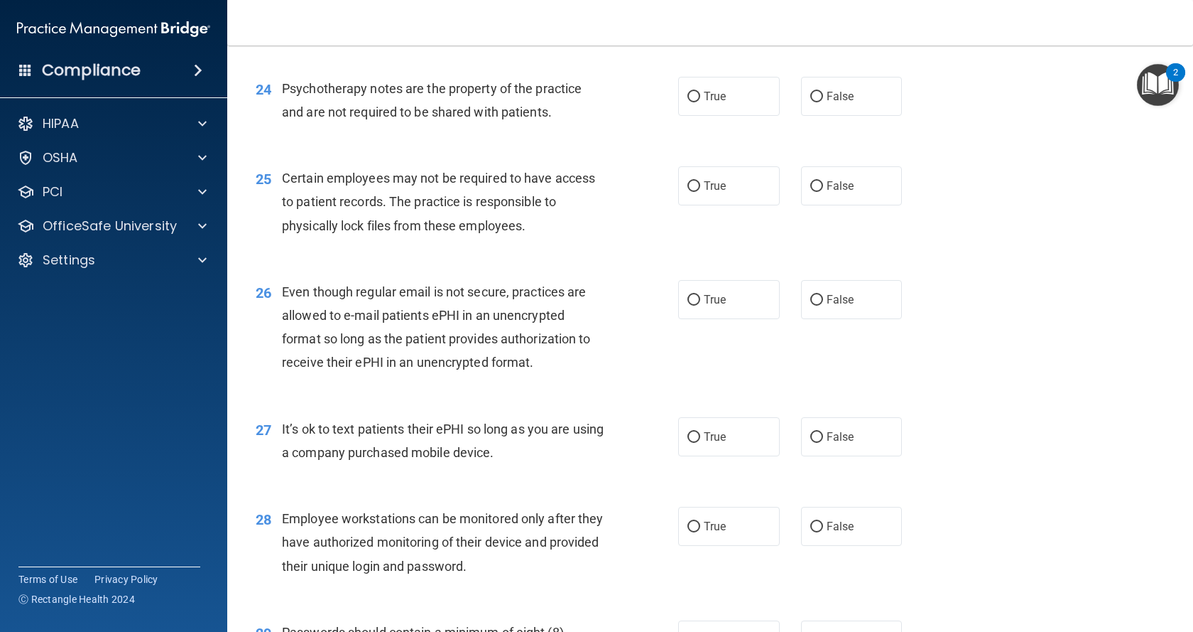
scroll to position [2913, 0]
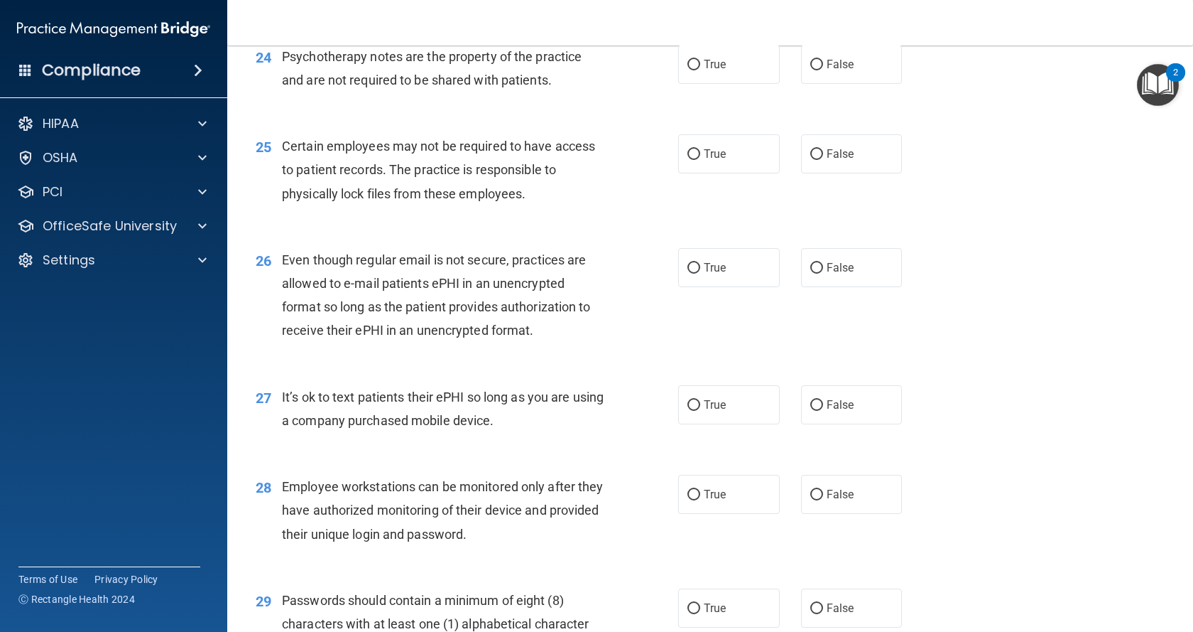
click at [791, 84] on div "True False" at bounding box center [800, 64] width 244 height 39
click at [828, 84] on label "False" at bounding box center [852, 64] width 102 height 39
click at [823, 70] on input "False" at bounding box center [817, 65] width 13 height 11
radio input "true"
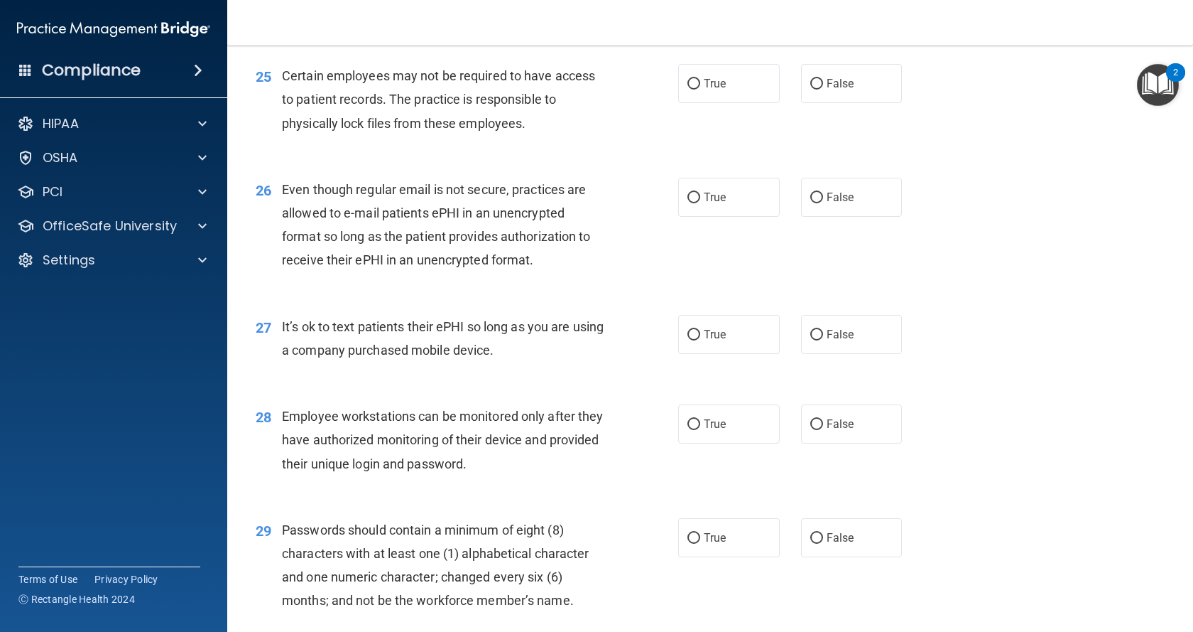
scroll to position [2984, 0]
click at [747, 102] on label "True" at bounding box center [729, 82] width 102 height 39
click at [700, 89] on input "True" at bounding box center [694, 83] width 13 height 11
radio input "true"
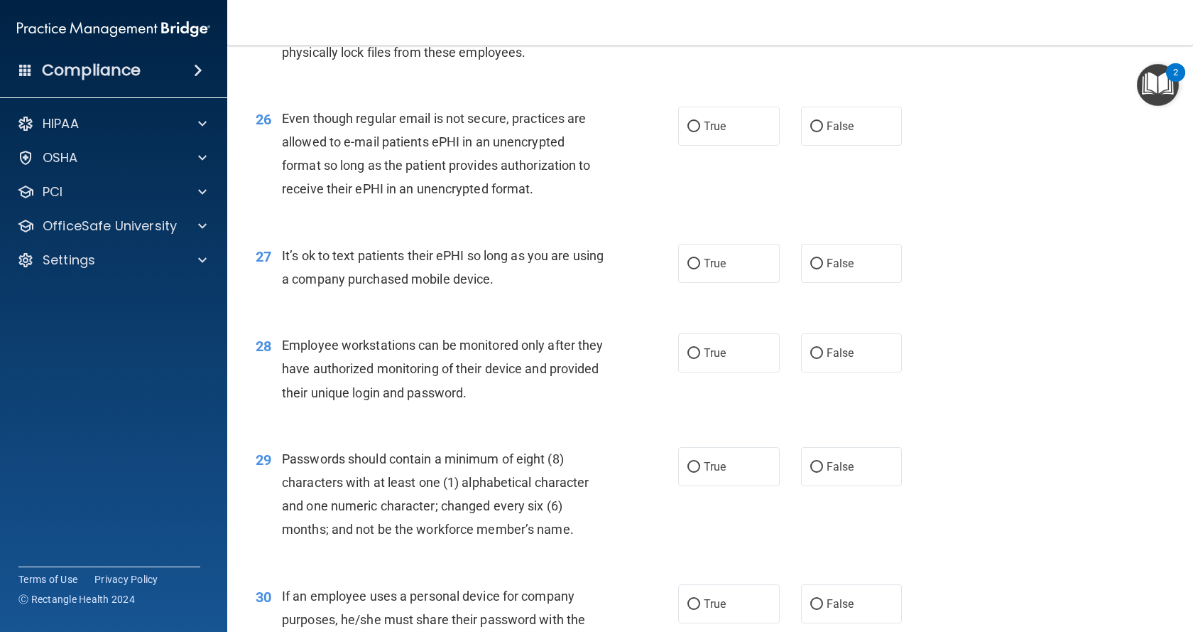
scroll to position [3055, 0]
click at [721, 145] on label "True" at bounding box center [729, 125] width 102 height 39
click at [700, 131] on input "True" at bounding box center [694, 126] width 13 height 11
radio input "true"
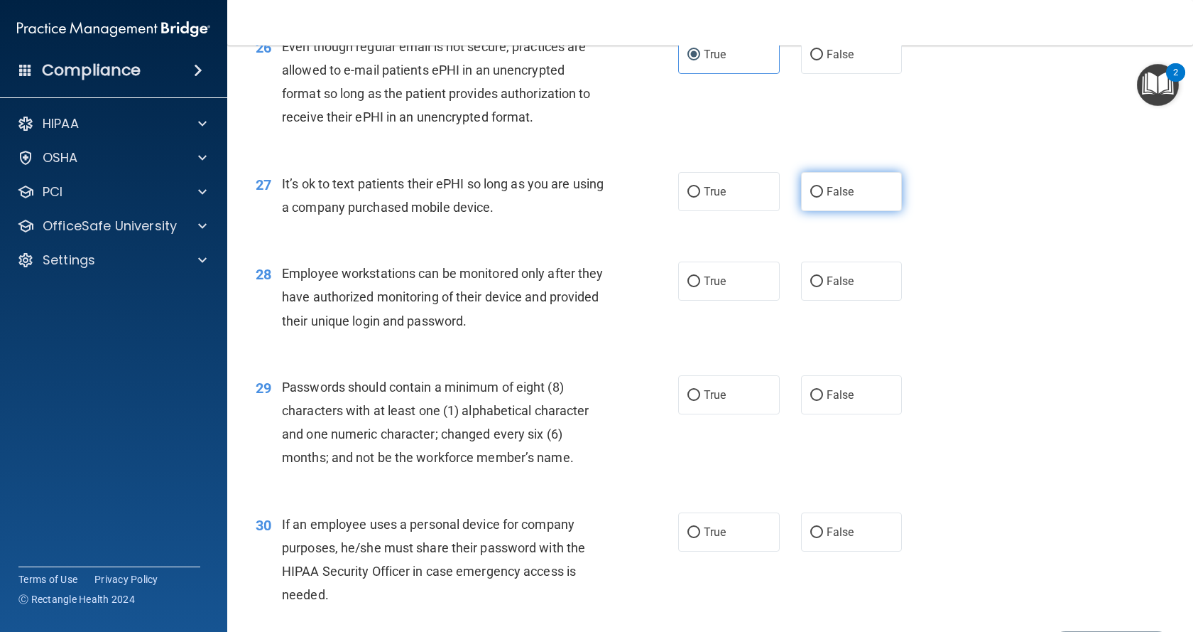
click at [843, 211] on label "False" at bounding box center [852, 191] width 102 height 39
click at [823, 197] on input "False" at bounding box center [817, 192] width 13 height 11
radio input "true"
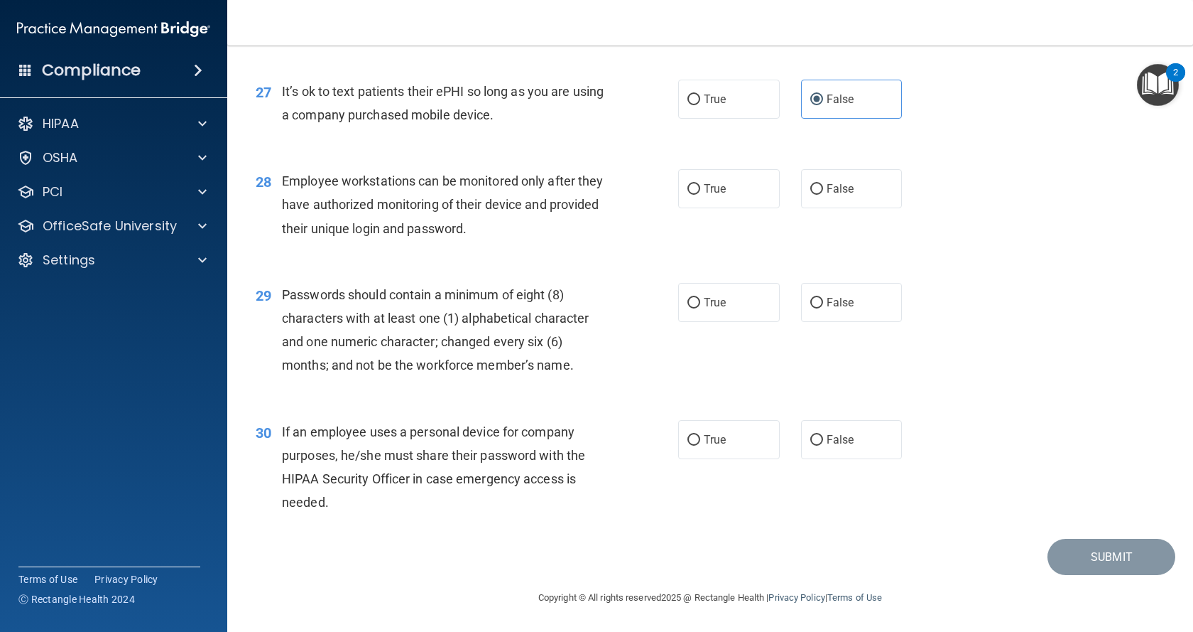
scroll to position [3265, 0]
click at [734, 189] on label "True" at bounding box center [729, 188] width 102 height 39
click at [700, 189] on input "True" at bounding box center [694, 189] width 13 height 11
radio input "true"
click at [691, 298] on input "True" at bounding box center [694, 303] width 13 height 11
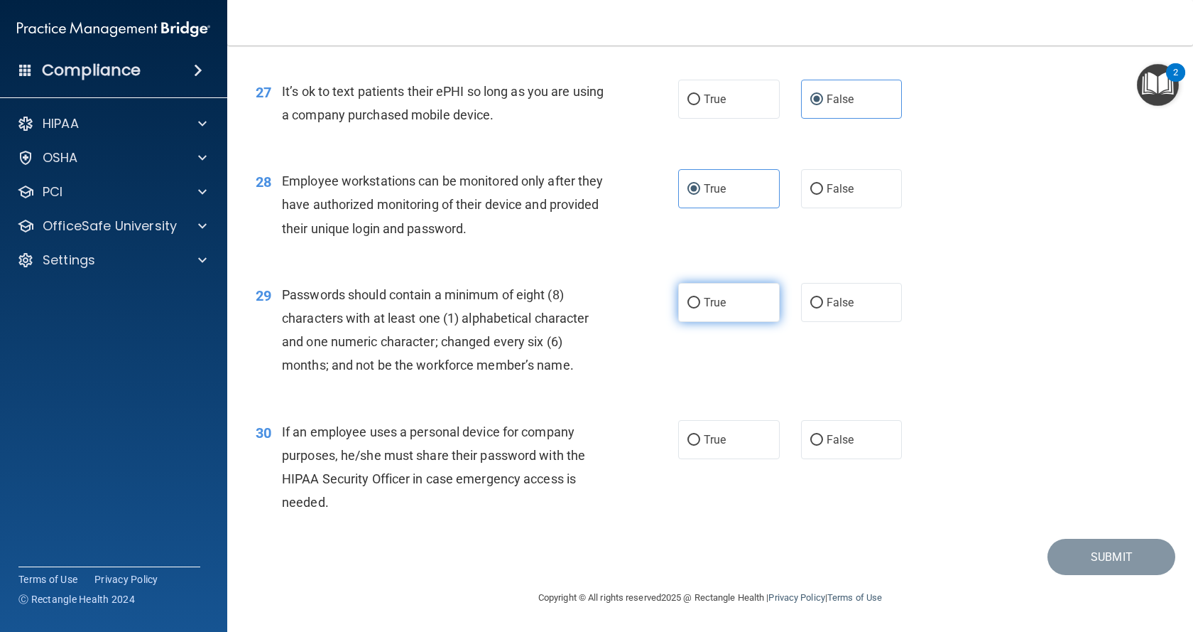
radio input "true"
click at [840, 426] on label "False" at bounding box center [852, 439] width 102 height 39
click at [823, 435] on input "False" at bounding box center [817, 440] width 13 height 11
radio input "true"
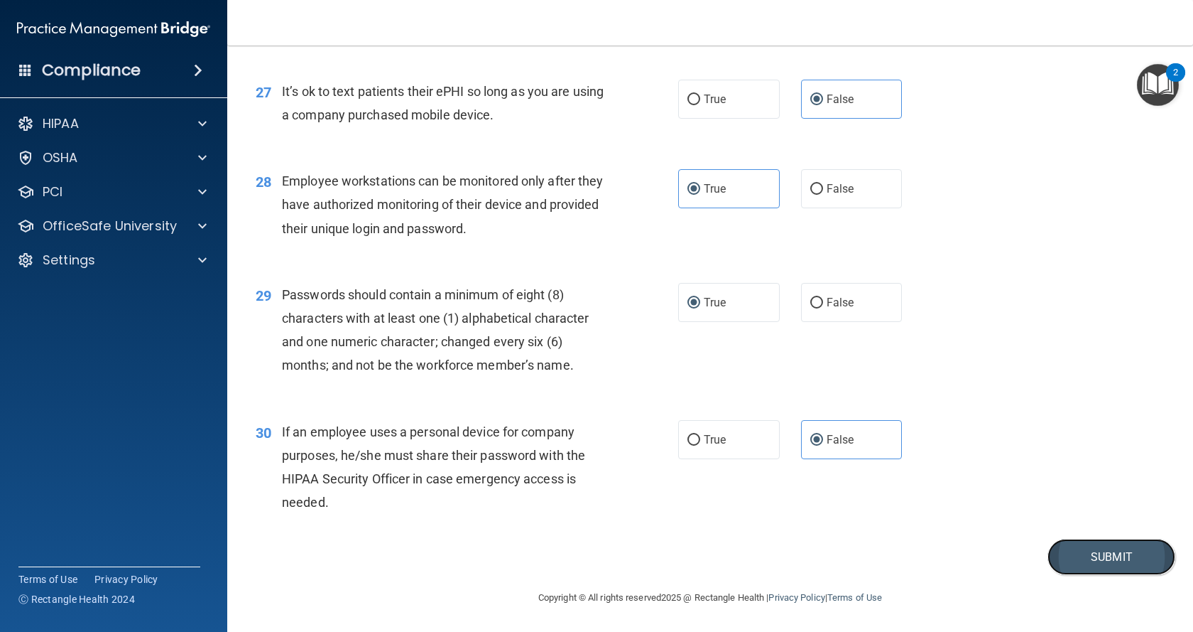
click at [1107, 560] on button "Submit" at bounding box center [1112, 556] width 128 height 36
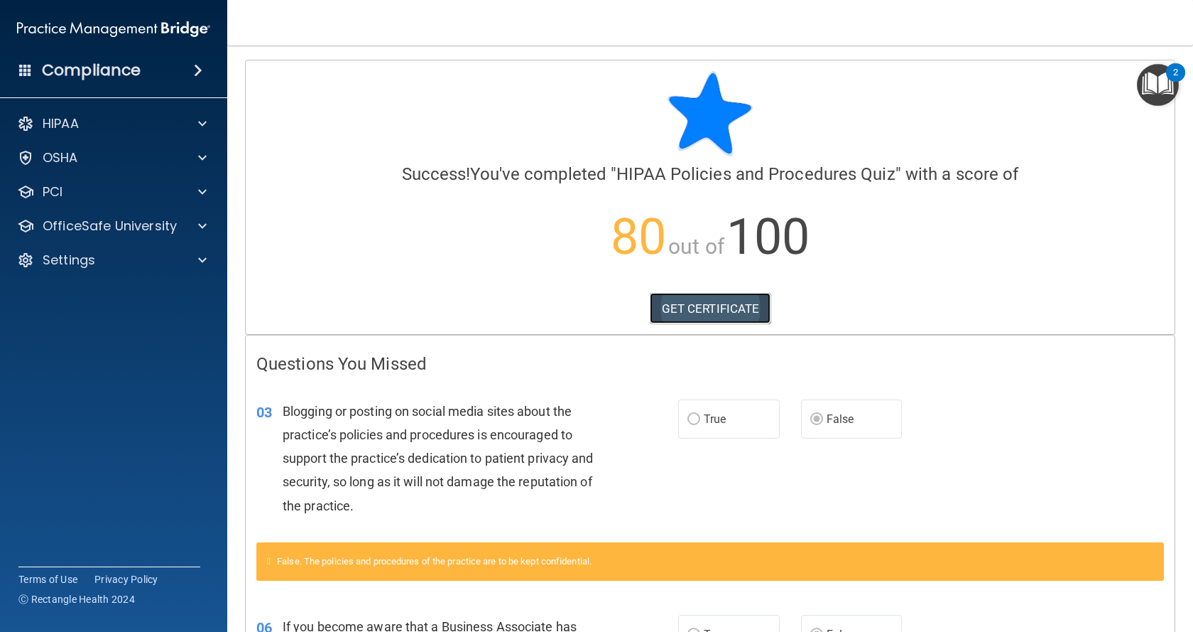
click at [713, 310] on link "GET CERTIFICATE" at bounding box center [710, 308] width 121 height 31
click at [127, 222] on p "OfficeSafe University" at bounding box center [110, 225] width 134 height 17
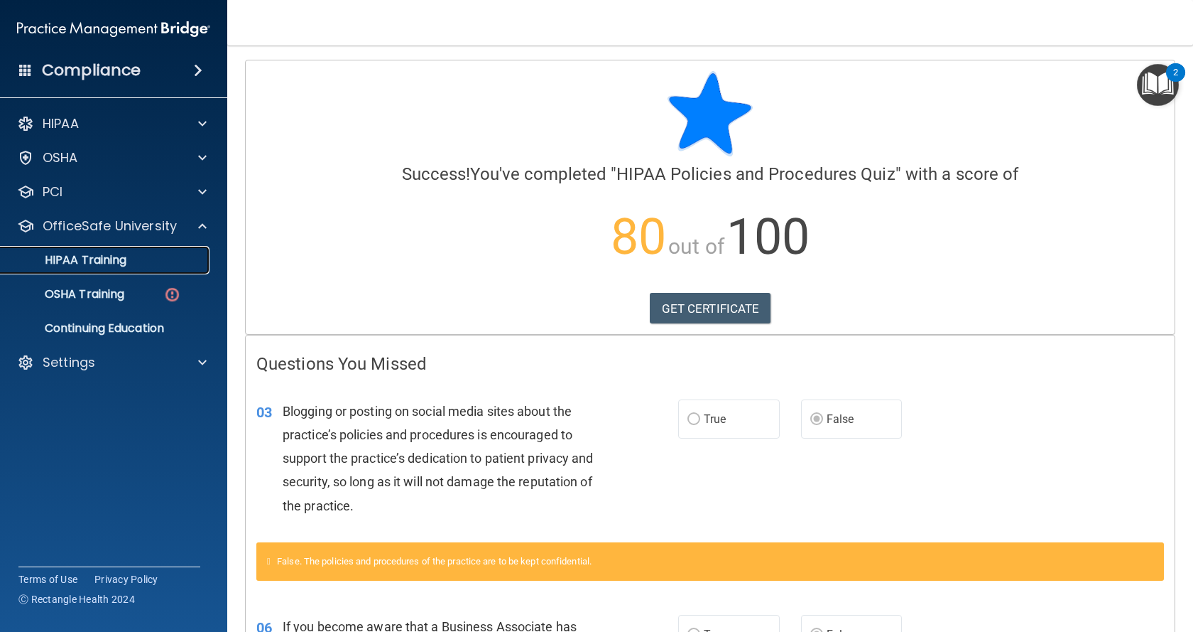
click at [105, 261] on p "HIPAA Training" at bounding box center [67, 260] width 117 height 14
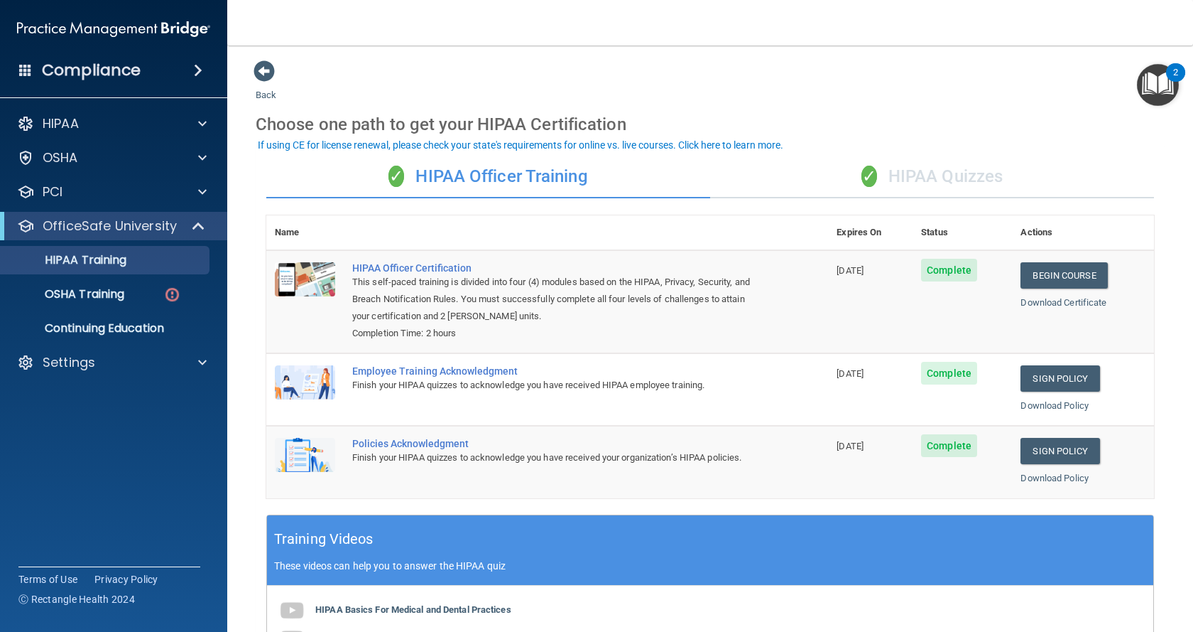
click at [926, 176] on div "✓ HIPAA Quizzes" at bounding box center [932, 177] width 444 height 43
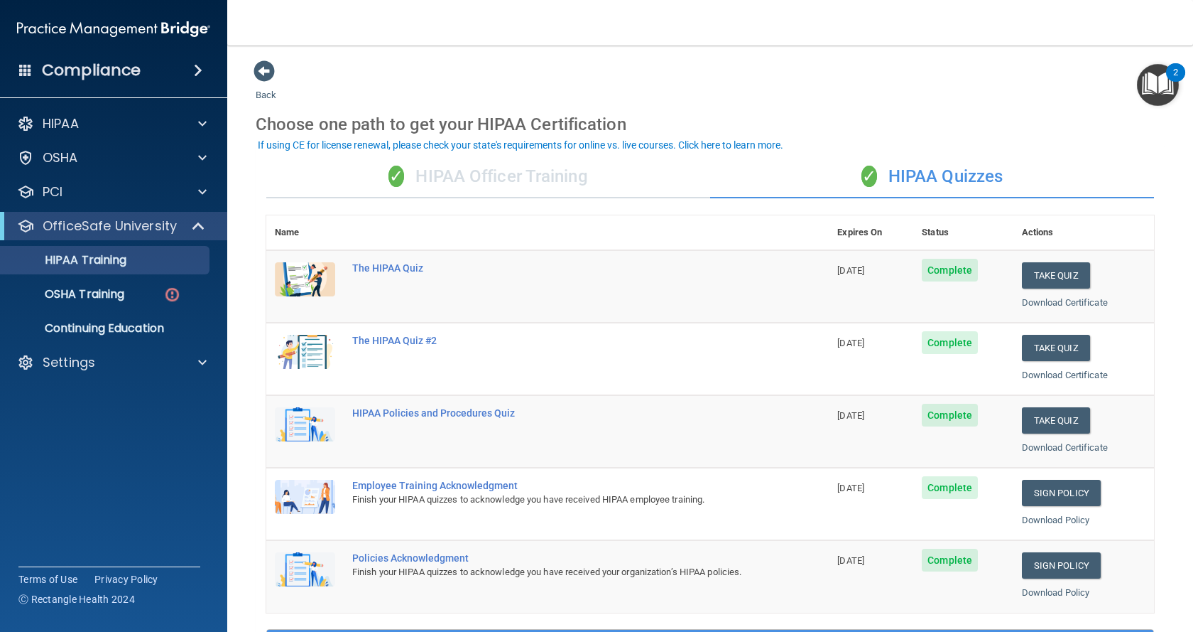
click at [579, 180] on div "✓ HIPAA Officer Training" at bounding box center [488, 177] width 444 height 43
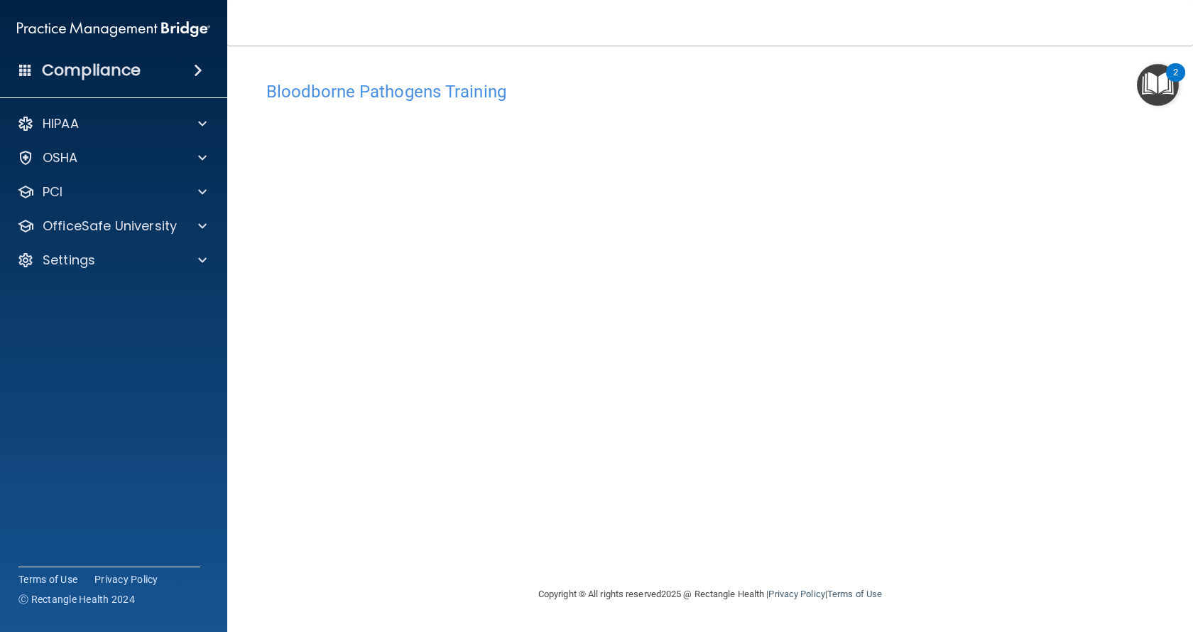
click at [846, 573] on div "Copyright © All rights reserved 2025 @ Rectangle Health | Privacy Policy | Term…" at bounding box center [710, 593] width 519 height 45
click at [867, 571] on div "Copyright © All rights reserved 2025 @ Rectangle Health | Privacy Policy | Term…" at bounding box center [710, 593] width 519 height 45
click at [1193, 356] on main "Bloodborne Pathogens Training This course doesn’t expire until . Are you sure y…" at bounding box center [710, 338] width 966 height 586
click at [119, 222] on p "OfficeSafe University" at bounding box center [110, 225] width 134 height 17
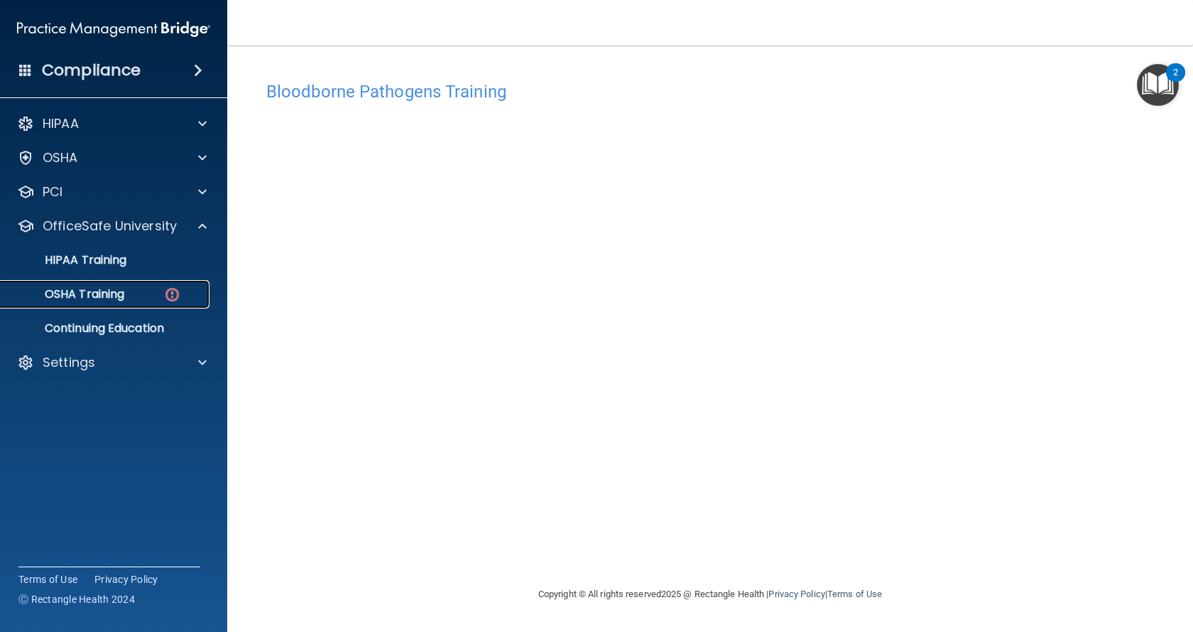
click at [112, 294] on p "OSHA Training" at bounding box center [66, 294] width 115 height 14
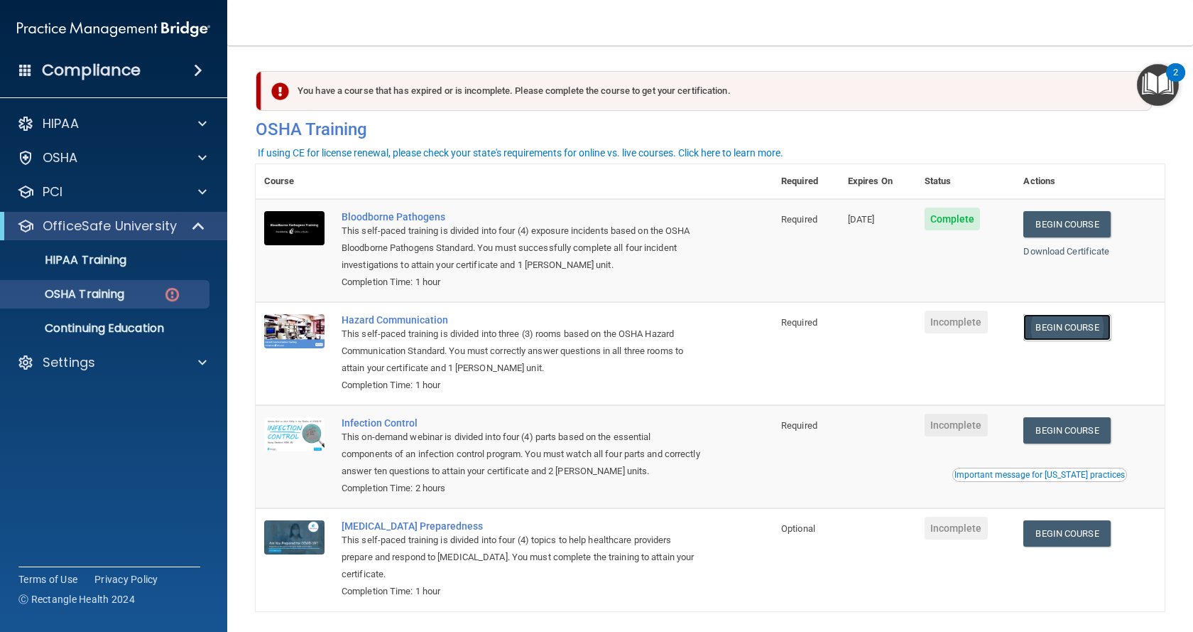
click at [1040, 324] on link "Begin Course" at bounding box center [1067, 327] width 87 height 26
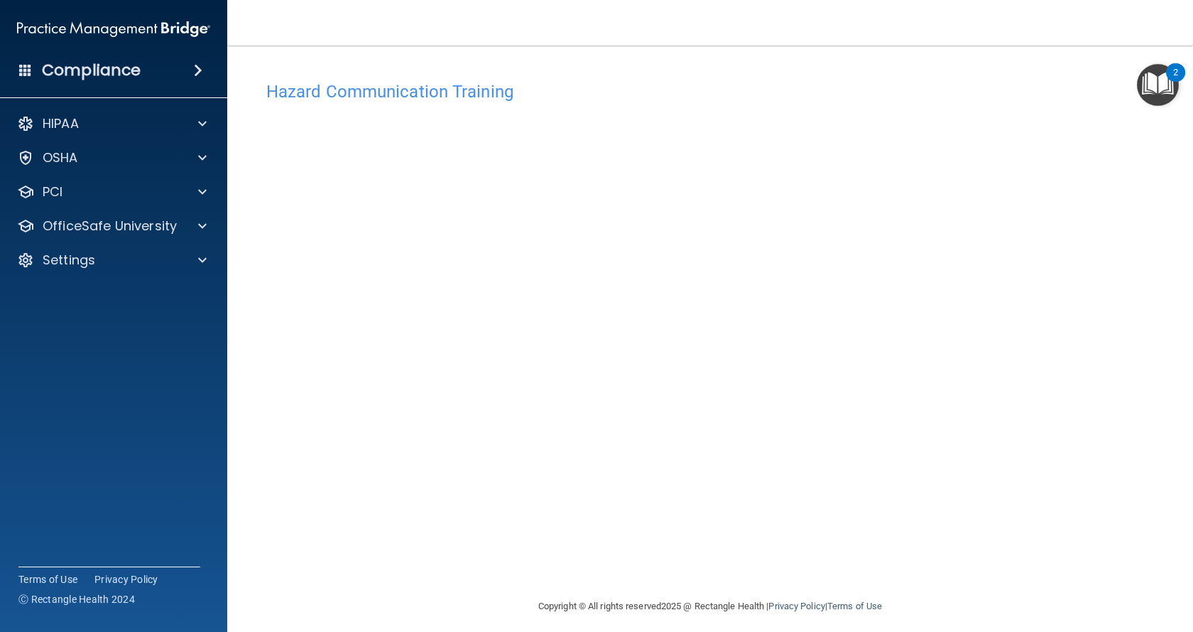
click at [401, 98] on h4 "Hazard Communication Training" at bounding box center [710, 91] width 888 height 18
click at [395, 102] on div "Hazard Communication Training" at bounding box center [710, 91] width 909 height 35
click at [1158, 85] on img "Open Resource Center, 2 new notifications" at bounding box center [1158, 85] width 42 height 42
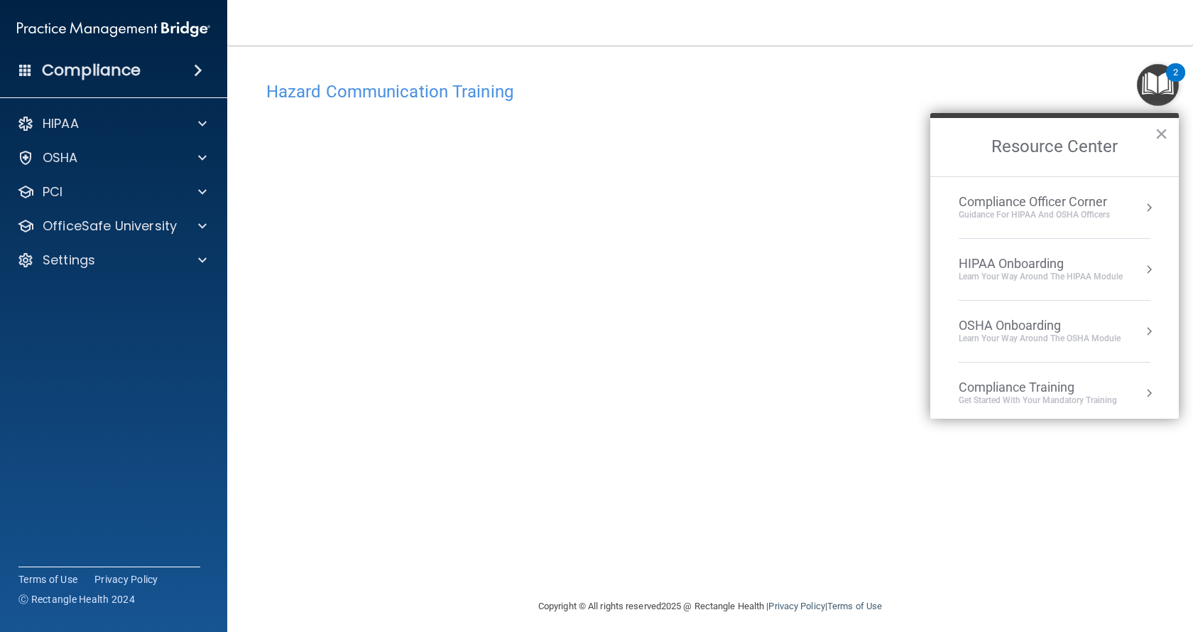
click at [1062, 514] on div "Hazard Communication Training This course doesn’t expire until . Are you sure y…" at bounding box center [710, 336] width 909 height 524
click at [1164, 131] on button "×" at bounding box center [1161, 133] width 13 height 23
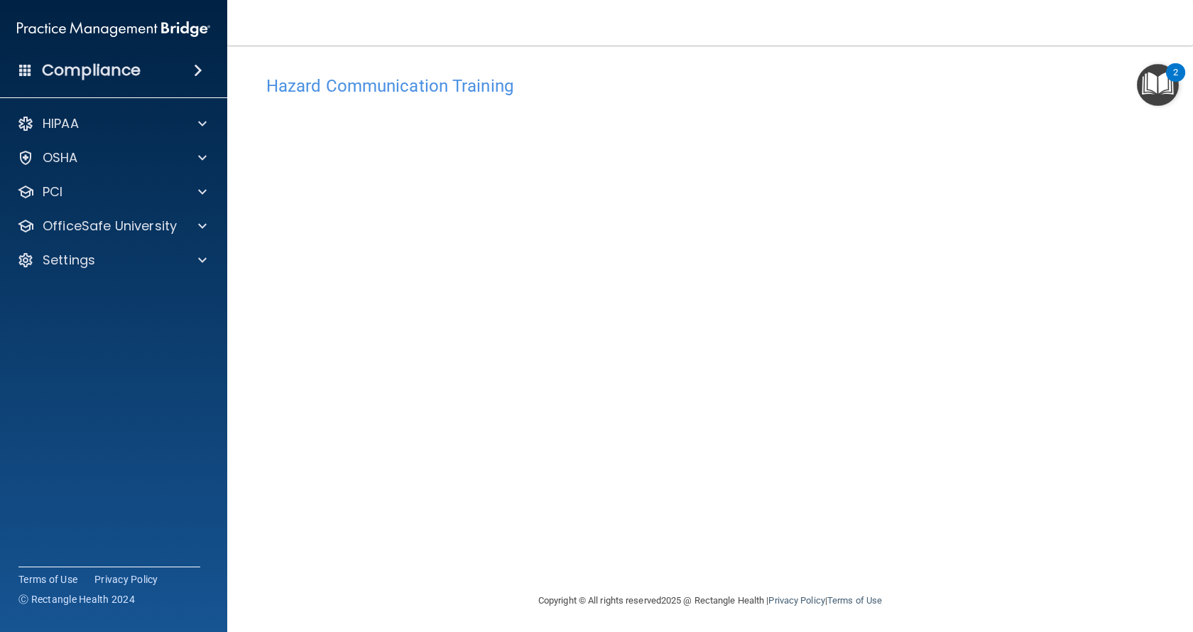
scroll to position [9, 0]
click at [1081, 445] on div "Hazard Communication Training This course doesn’t expire until . Are you sure y…" at bounding box center [710, 327] width 909 height 524
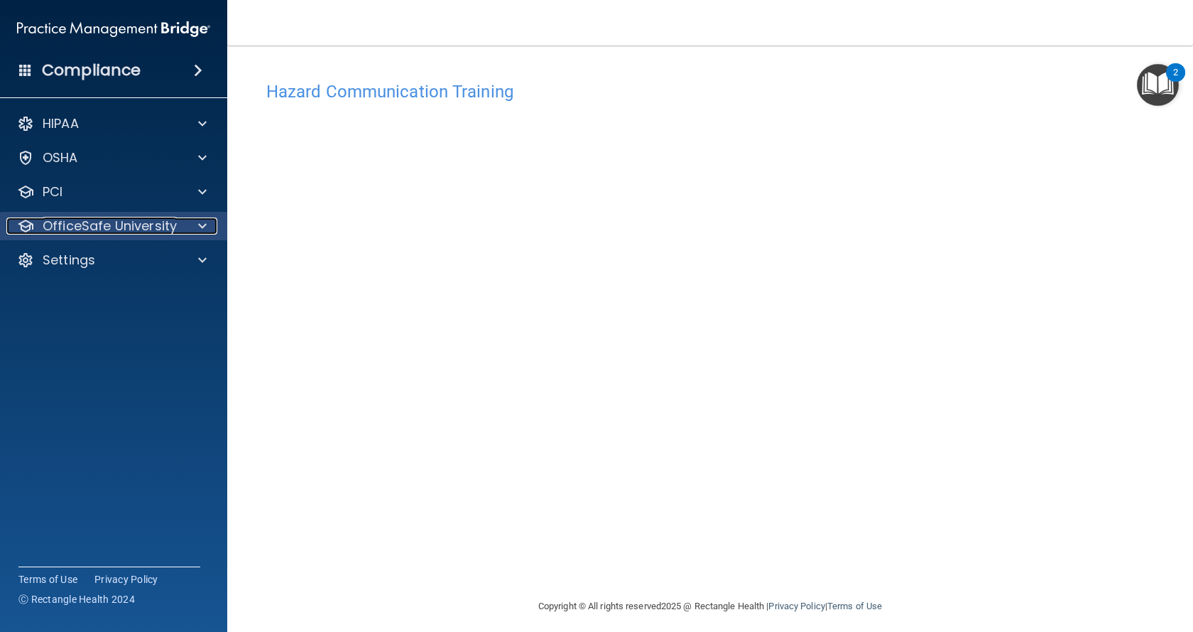
click at [196, 226] on div at bounding box center [201, 225] width 36 height 17
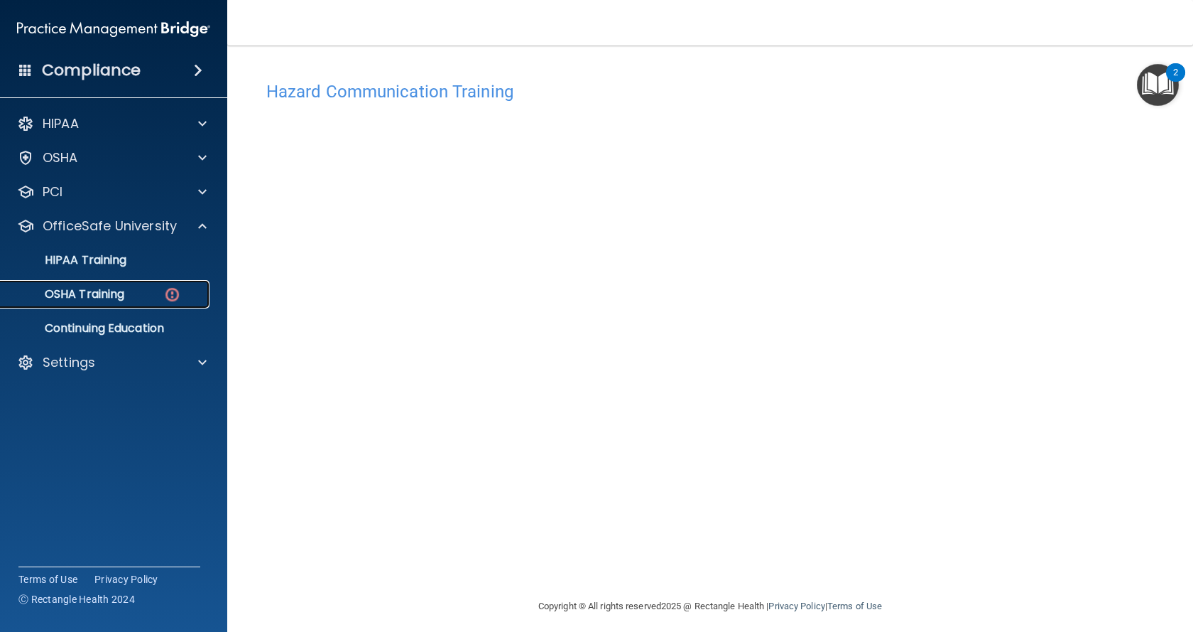
click at [141, 293] on div "OSHA Training" at bounding box center [106, 294] width 194 height 14
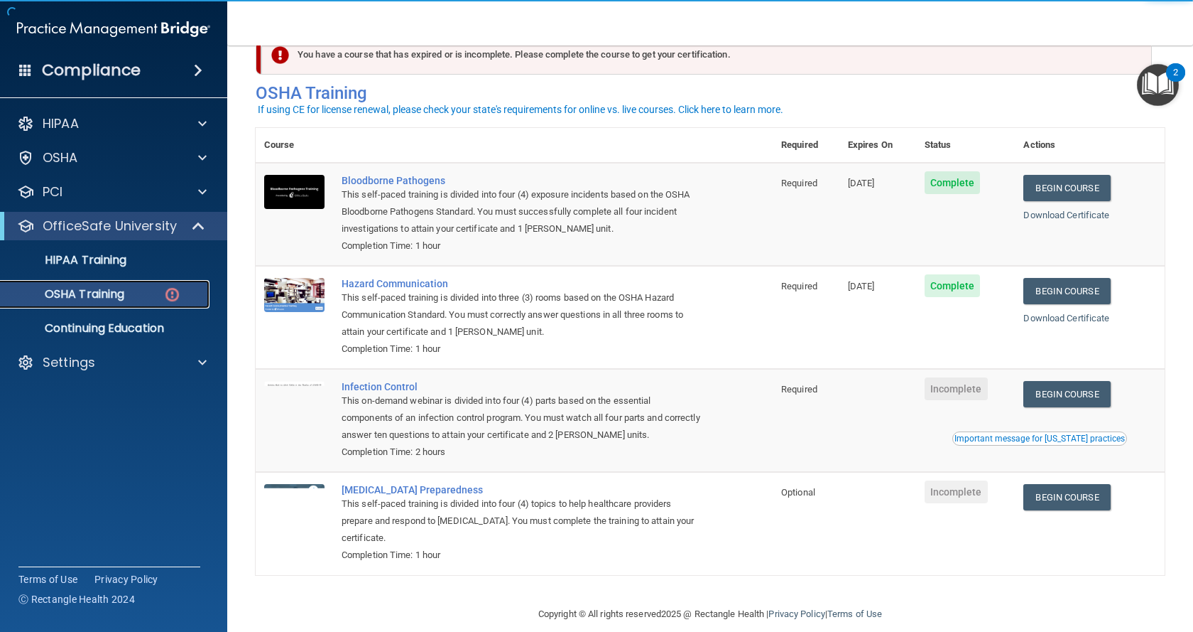
scroll to position [56, 0]
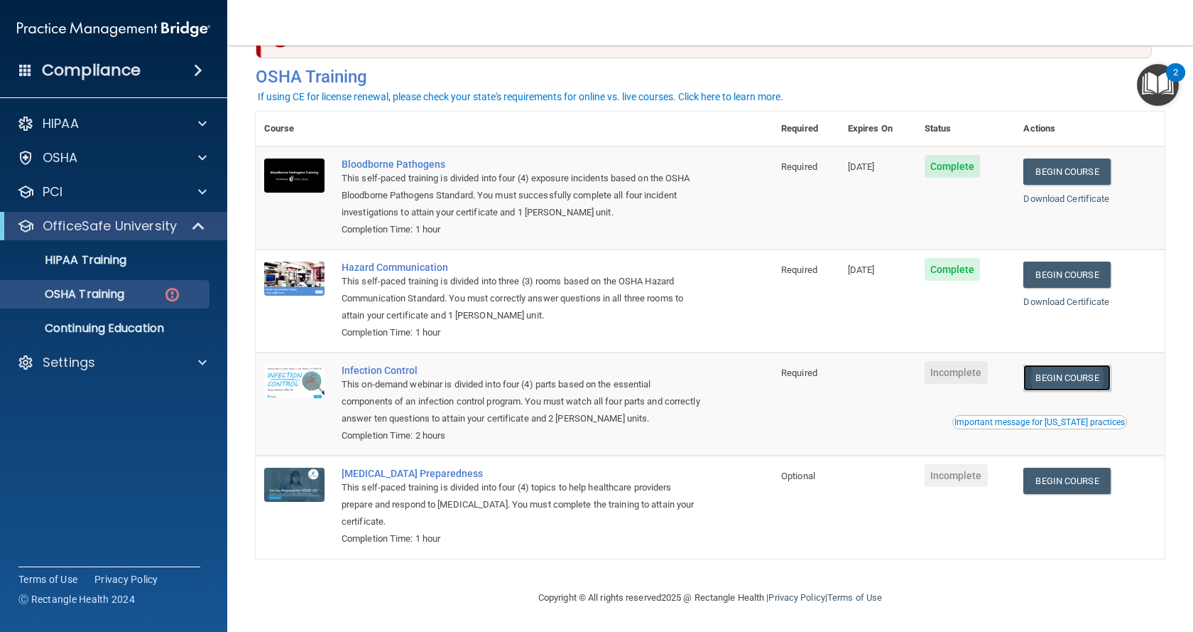
click at [1063, 383] on link "Begin Course" at bounding box center [1067, 377] width 87 height 26
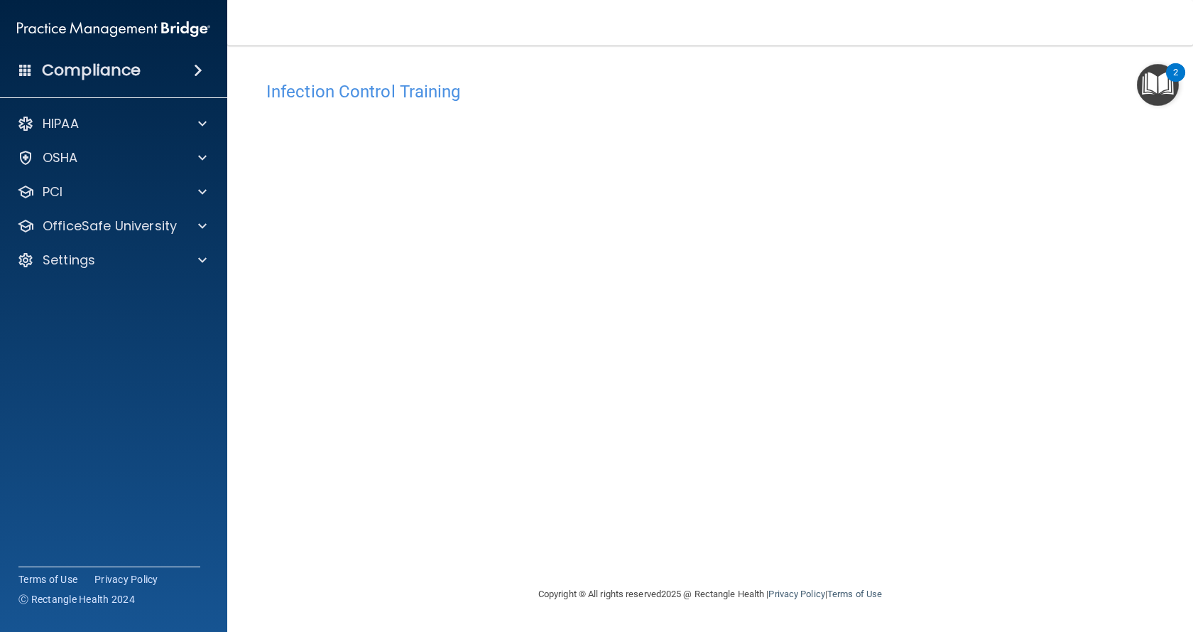
click at [1061, 426] on div "Infection Control Training This course doesn’t expire until . Are you sure you …" at bounding box center [710, 329] width 909 height 511
